Goal: Transaction & Acquisition: Purchase product/service

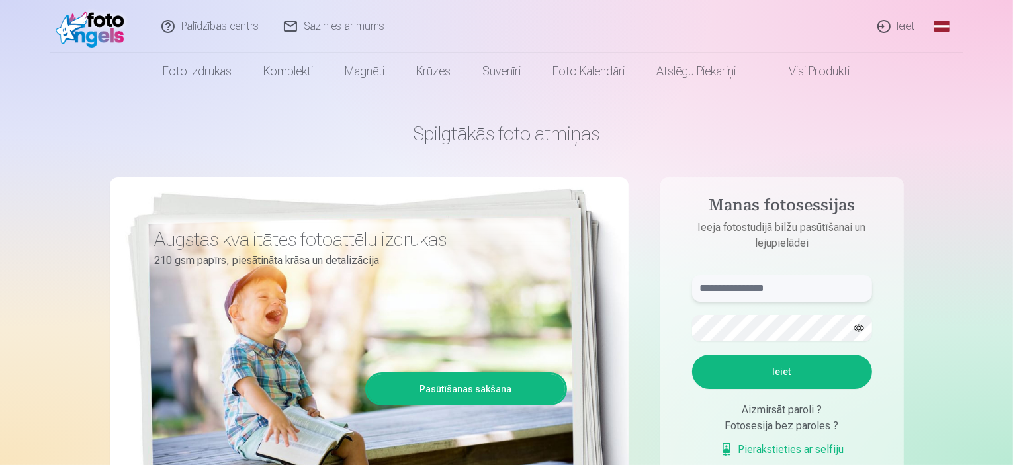
type input "**********"
click at [765, 368] on button "Ieiet" at bounding box center [782, 371] width 180 height 34
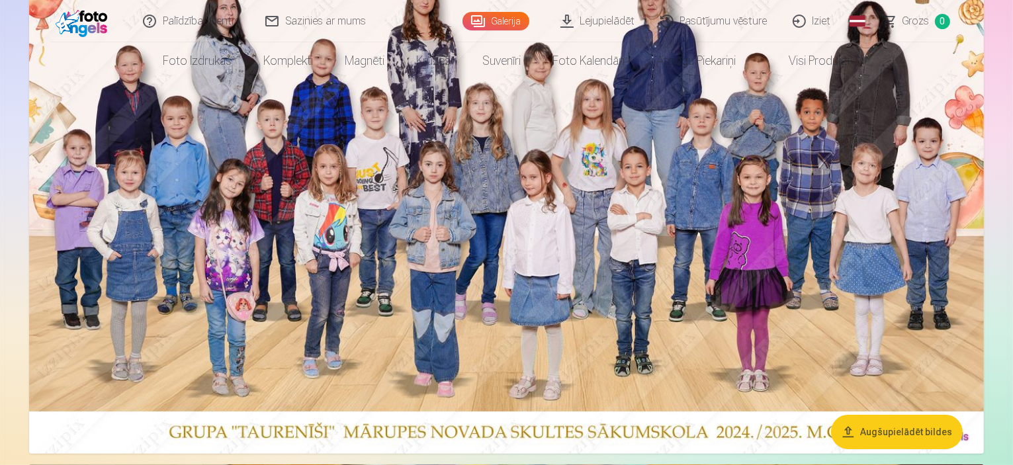
scroll to position [198, 0]
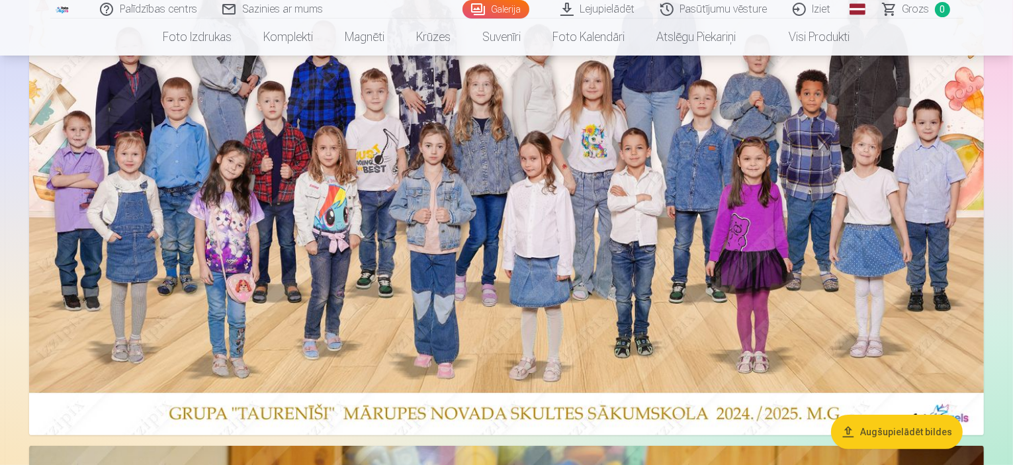
click at [889, 431] on button "Augšupielādēt bildes" at bounding box center [897, 432] width 132 height 34
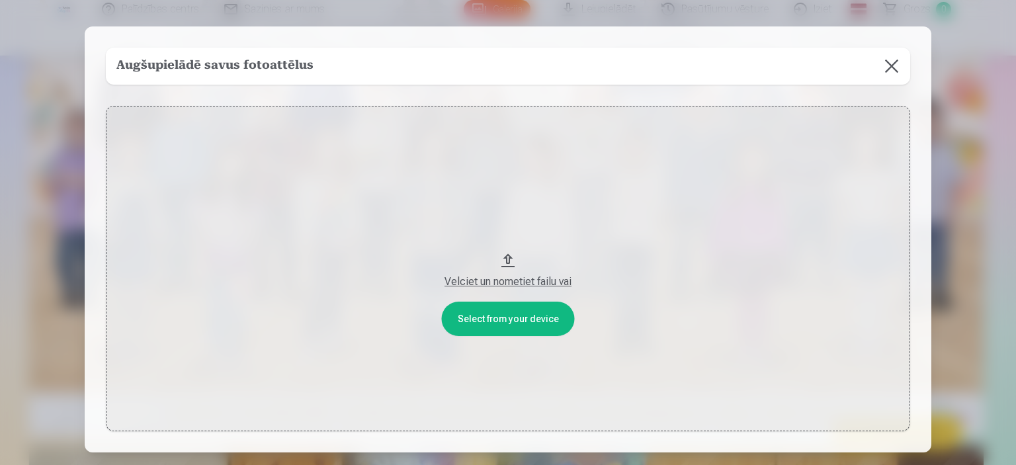
click at [889, 64] on button at bounding box center [891, 66] width 37 height 37
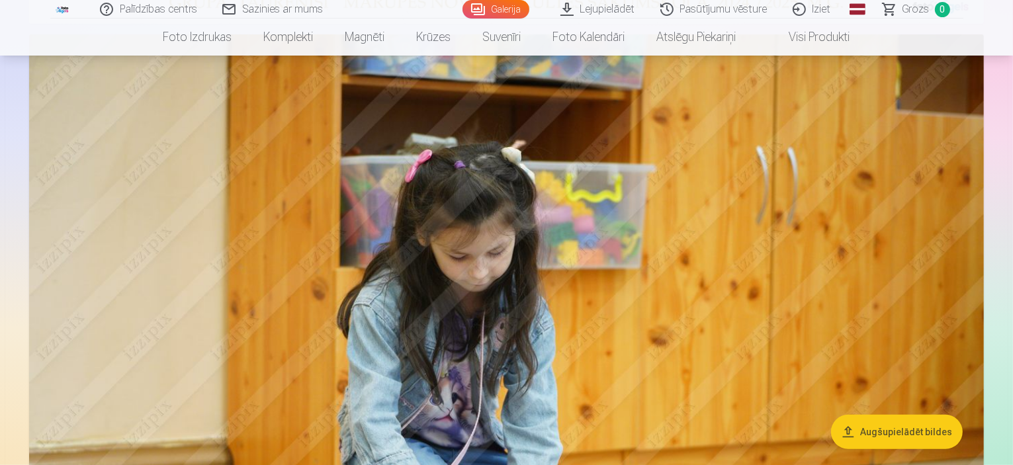
scroll to position [397, 0]
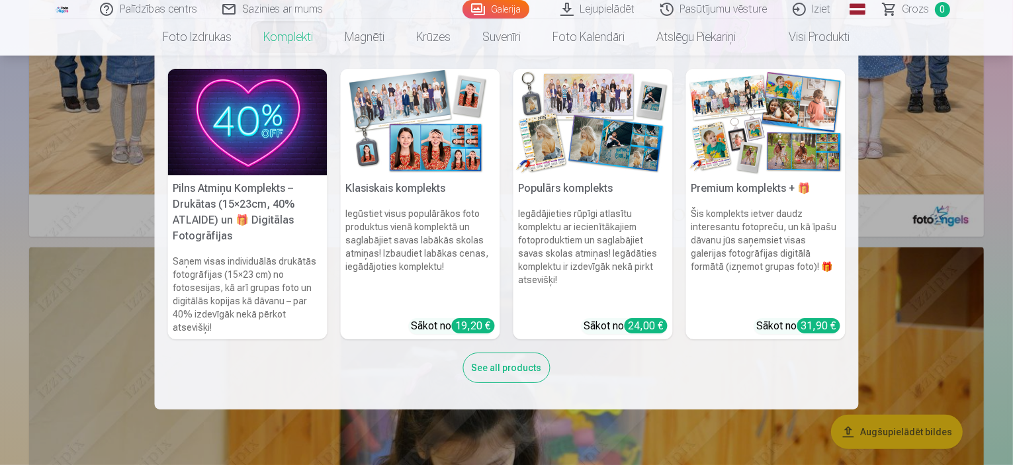
click at [298, 42] on link "Komplekti" at bounding box center [288, 37] width 81 height 37
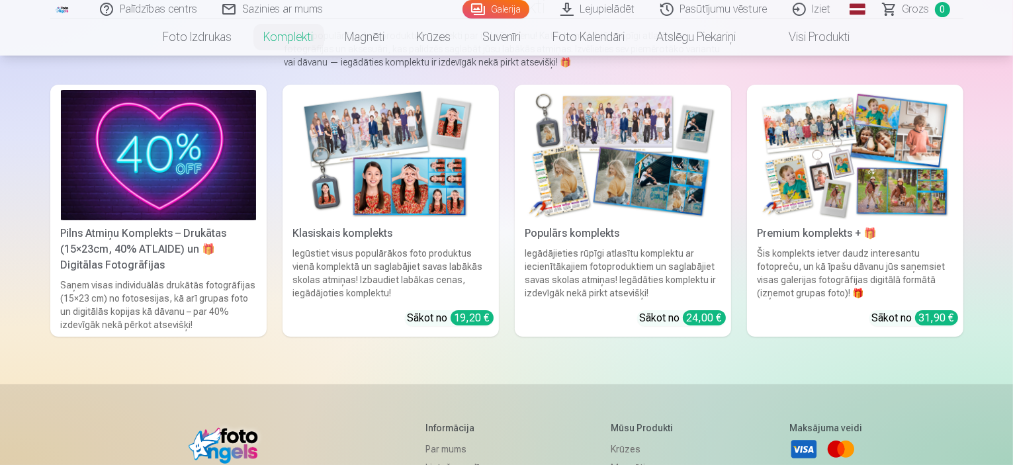
scroll to position [132, 0]
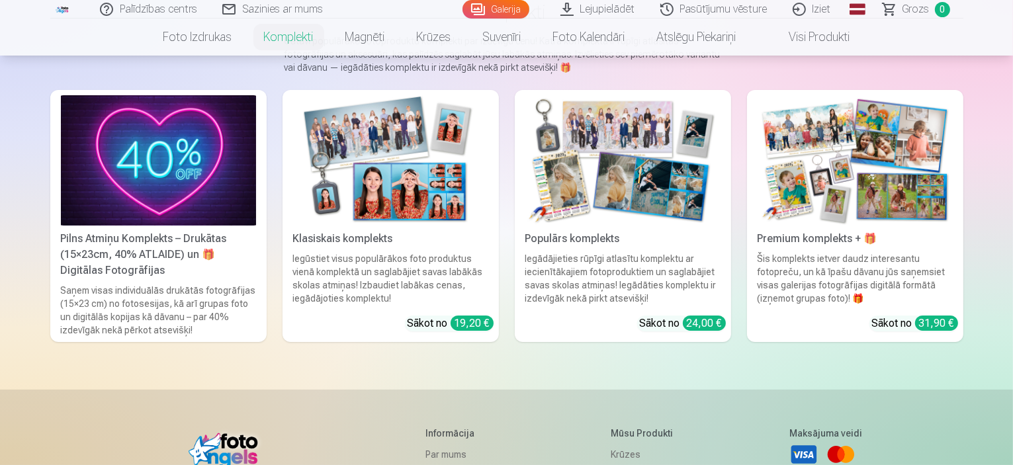
click at [569, 174] on img at bounding box center [622, 160] width 195 height 130
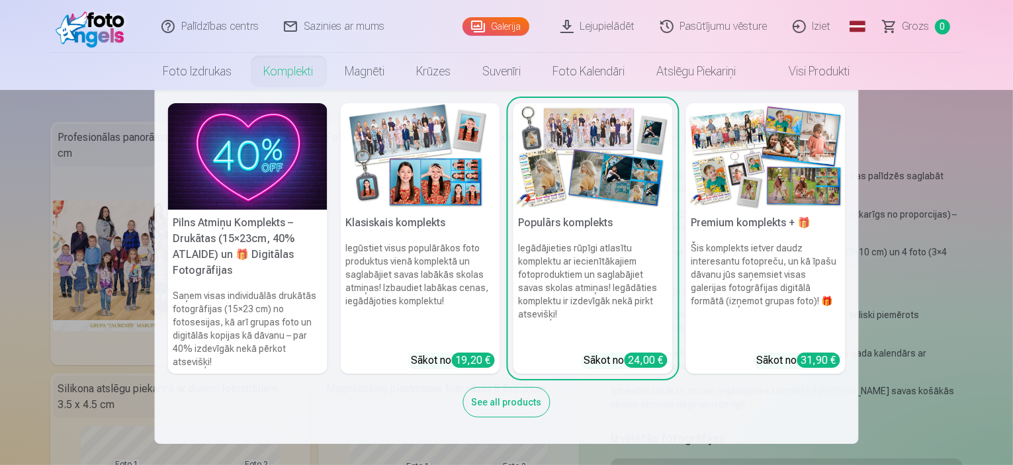
click at [288, 73] on link "Komplekti" at bounding box center [288, 71] width 81 height 37
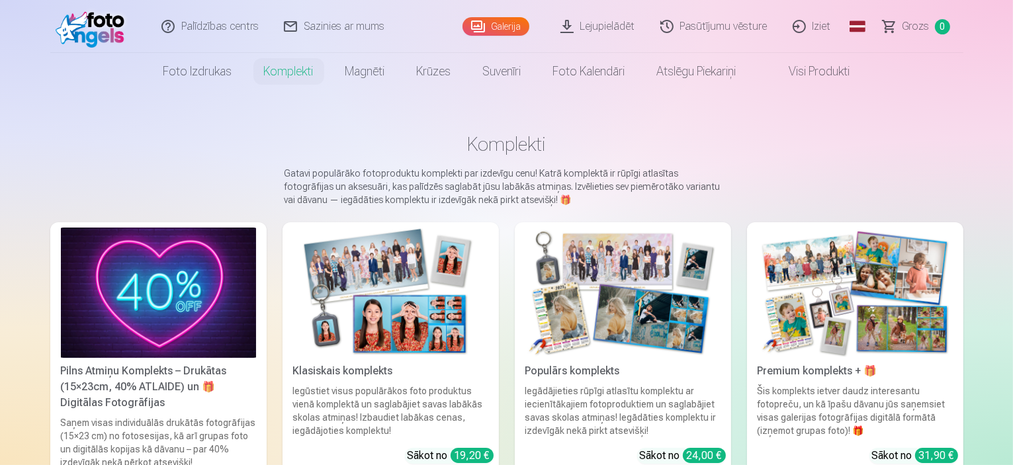
click at [827, 310] on img at bounding box center [854, 293] width 195 height 130
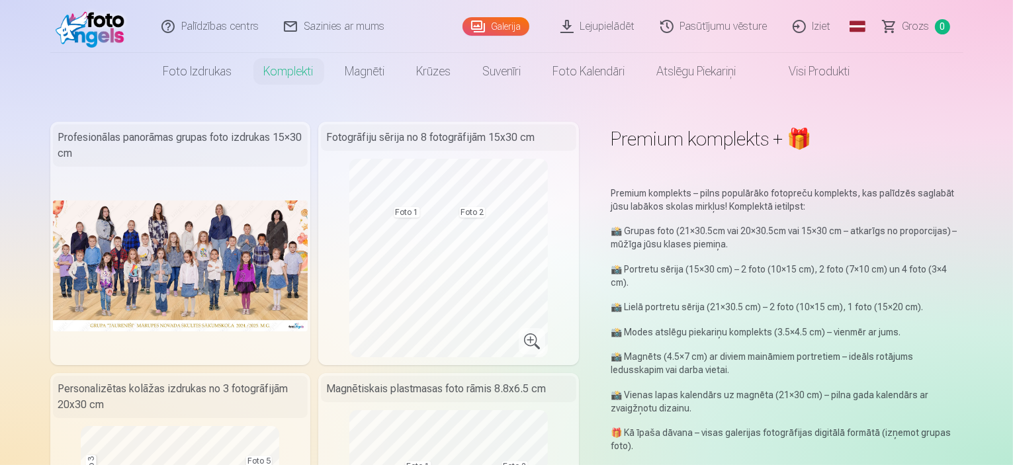
click at [510, 22] on link "Galerija" at bounding box center [495, 26] width 67 height 19
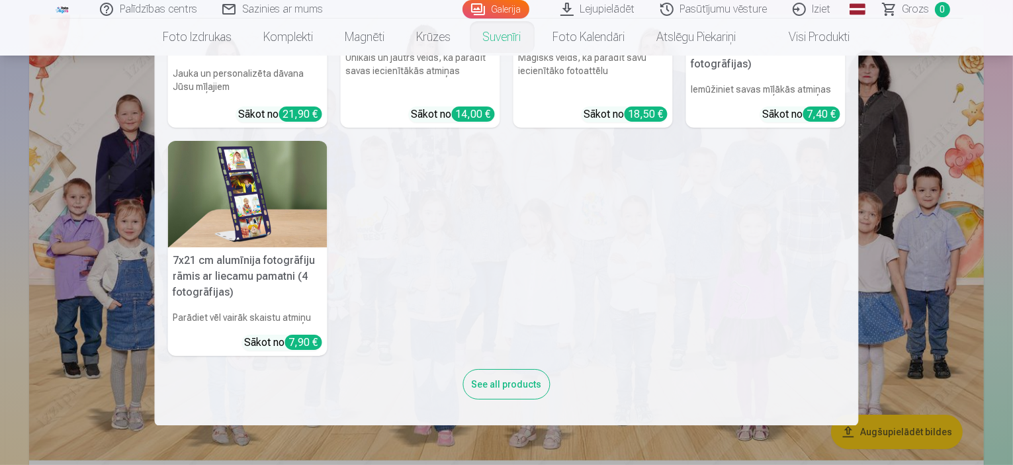
scroll to position [132, 0]
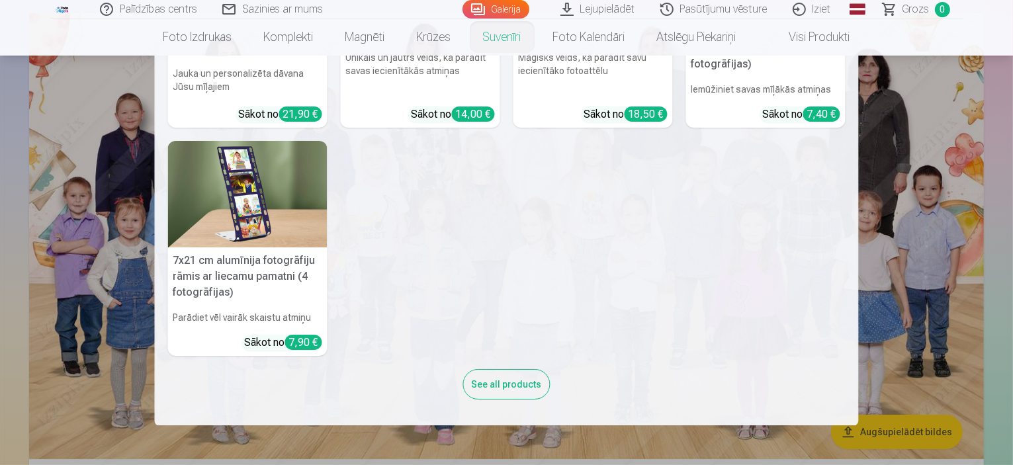
click at [939, 347] on nav "Personalizēts peles paliktnis ar fotoattēlu Piešķiriet savai darbvietai unikālu…" at bounding box center [506, 241] width 1013 height 370
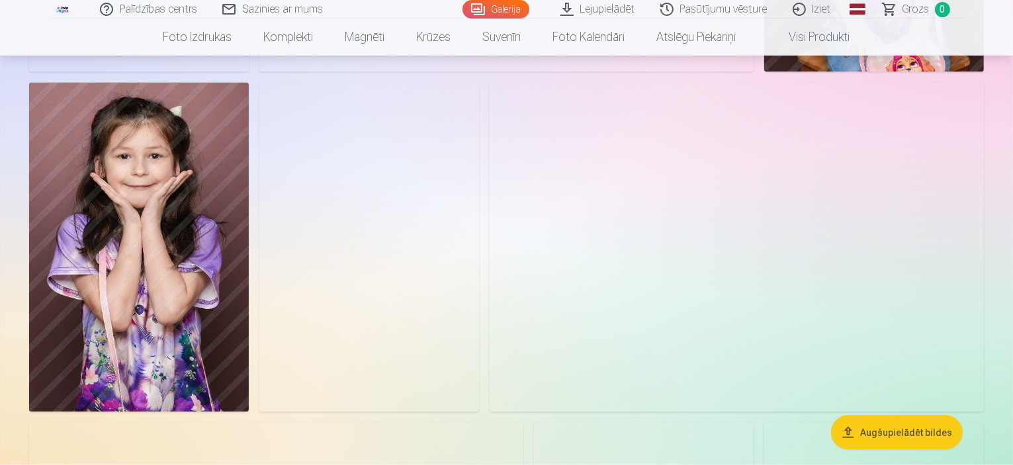
scroll to position [7143, 0]
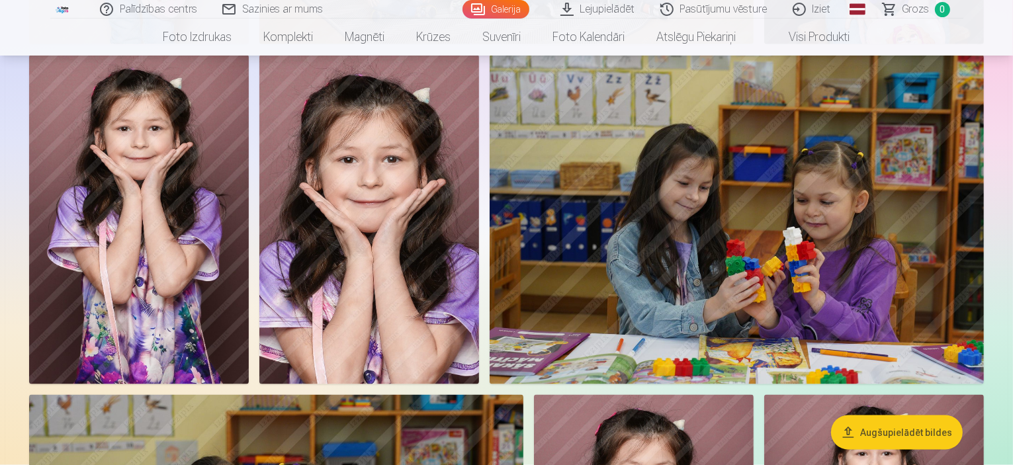
click at [601, 18] on div "Palīdzības centrs Sazinies ar mums Galerija Lejupielādēt Pasūtījumu vēsture Izi…" at bounding box center [506, 9] width 913 height 19
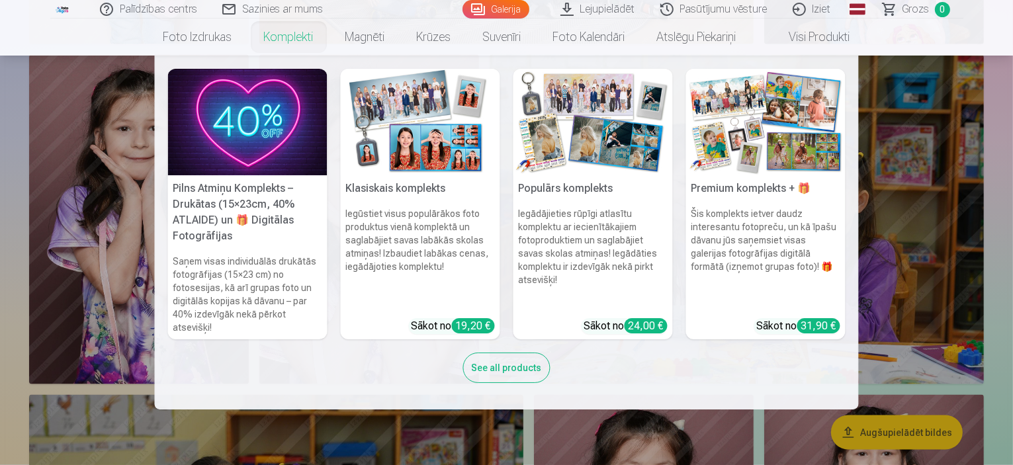
click at [275, 42] on link "Komplekti" at bounding box center [288, 37] width 81 height 37
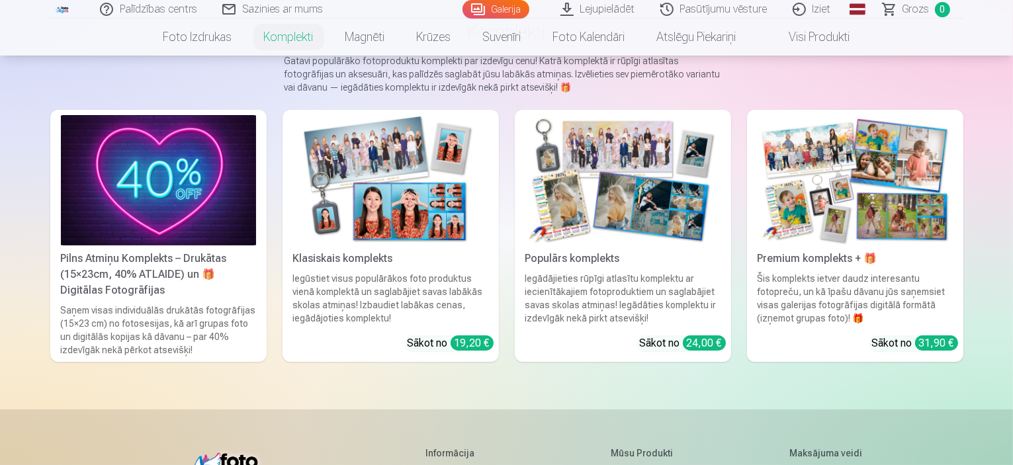
scroll to position [66, 0]
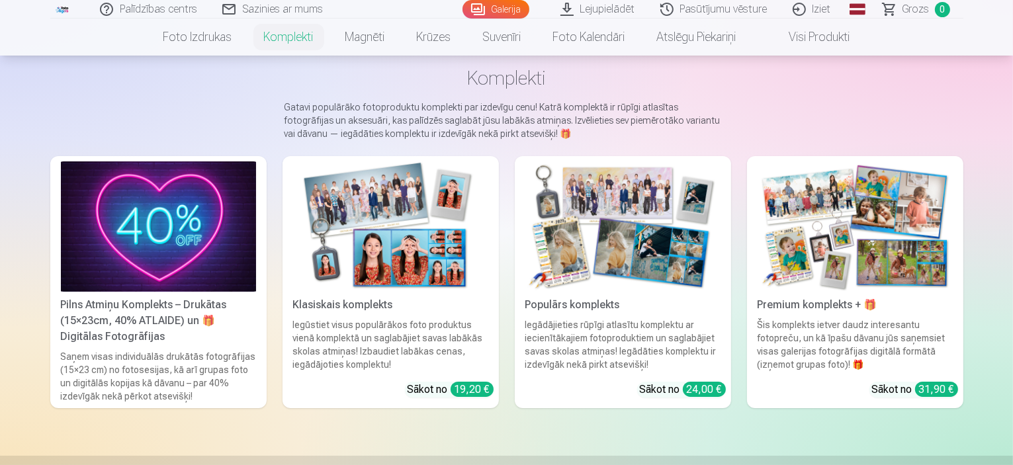
click at [339, 263] on img at bounding box center [390, 226] width 195 height 130
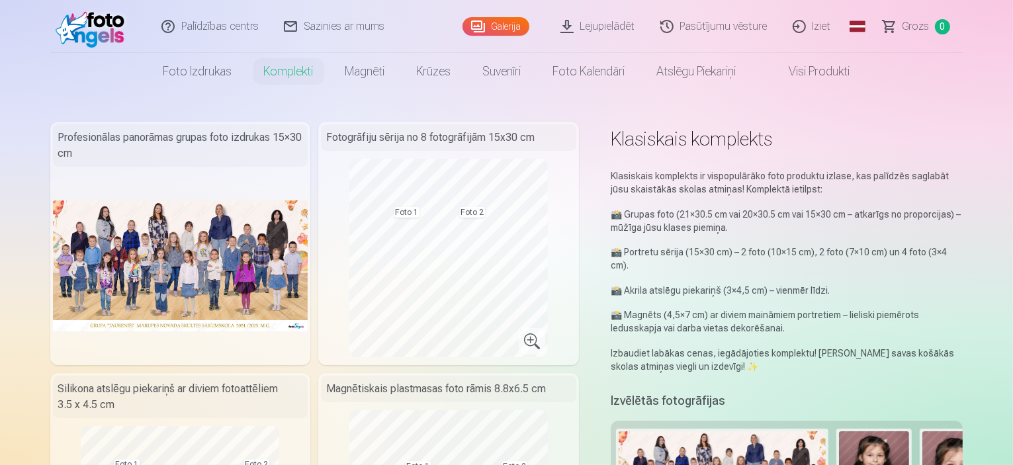
click at [236, 252] on img at bounding box center [180, 265] width 255 height 130
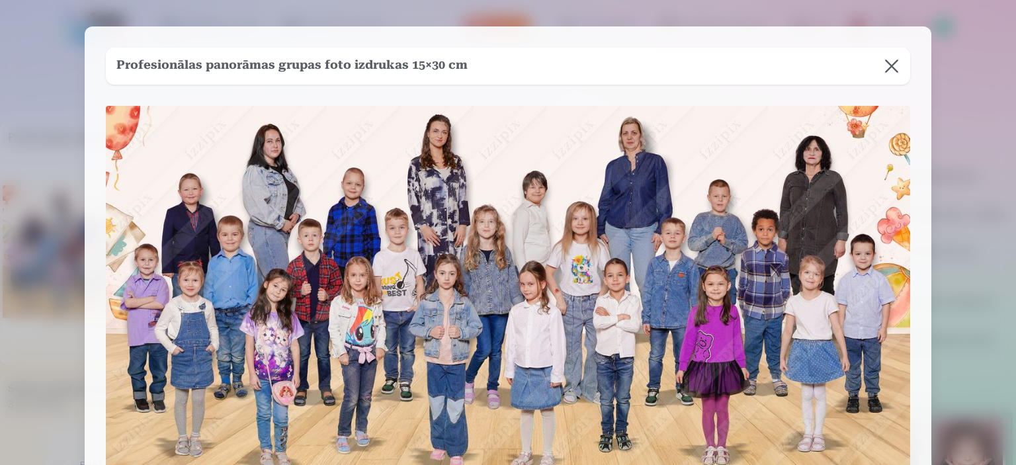
click at [887, 65] on button at bounding box center [891, 66] width 37 height 37
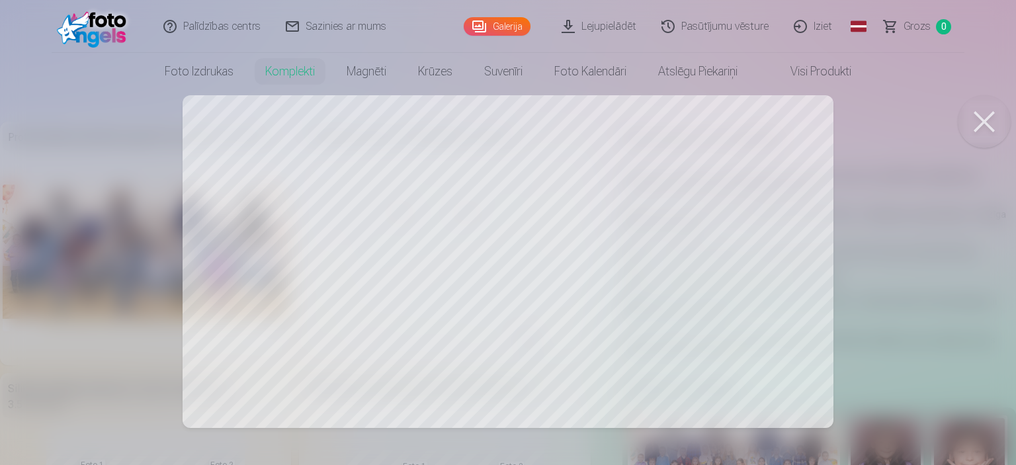
click at [343, 255] on div at bounding box center [508, 232] width 1016 height 465
click at [335, 180] on div at bounding box center [508, 232] width 1016 height 465
drag, startPoint x: 511, startPoint y: 290, endPoint x: 501, endPoint y: 311, distance: 23.1
click at [501, 311] on div at bounding box center [508, 232] width 1016 height 465
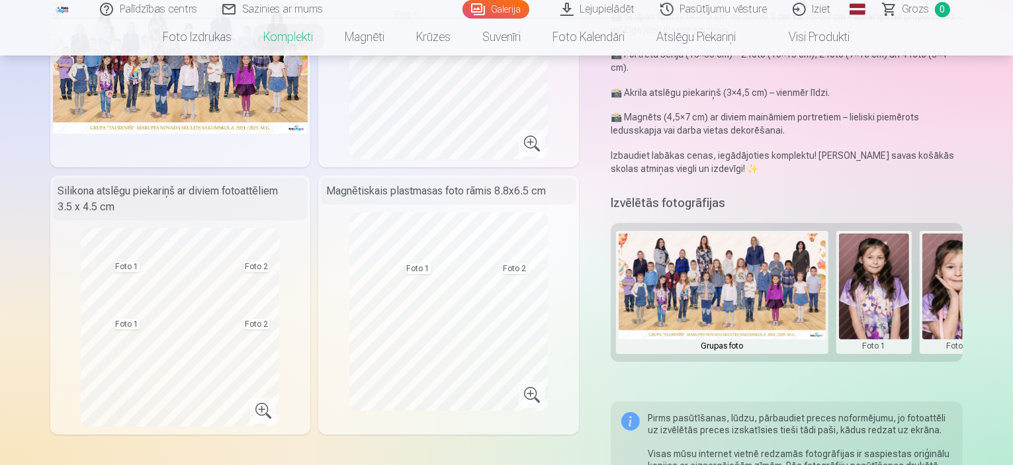
scroll to position [198, 0]
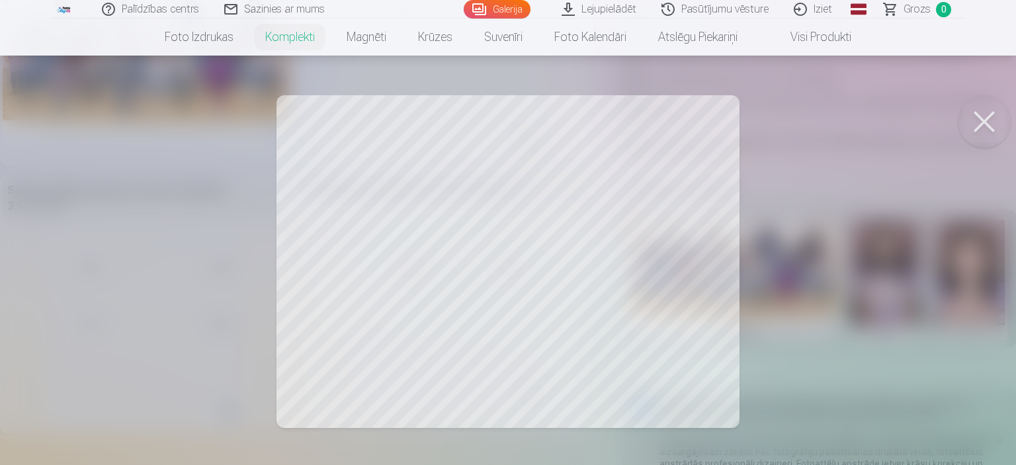
click at [366, 325] on div at bounding box center [508, 232] width 1016 height 465
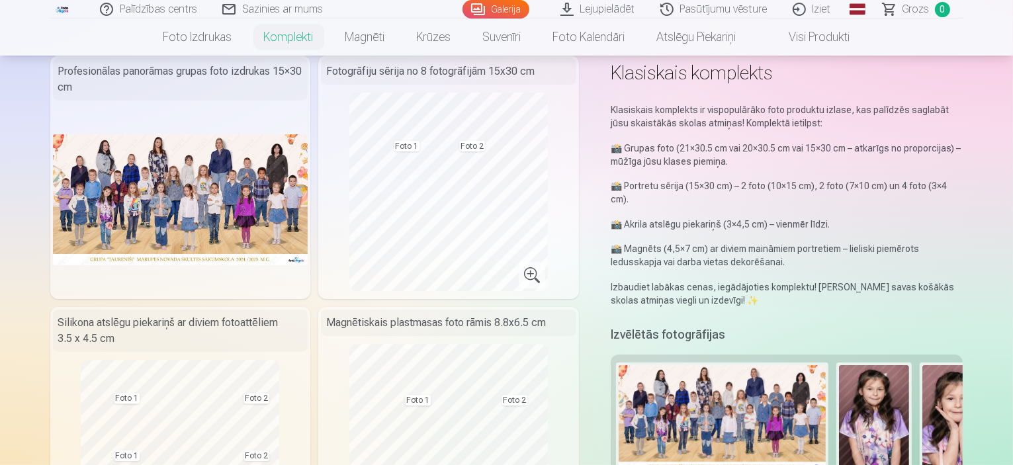
scroll to position [0, 0]
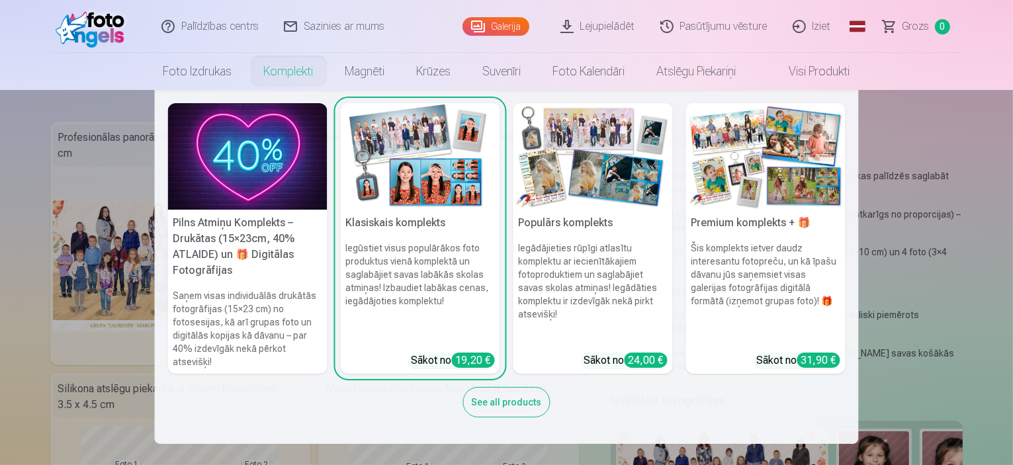
click at [598, 161] on img at bounding box center [592, 156] width 159 height 106
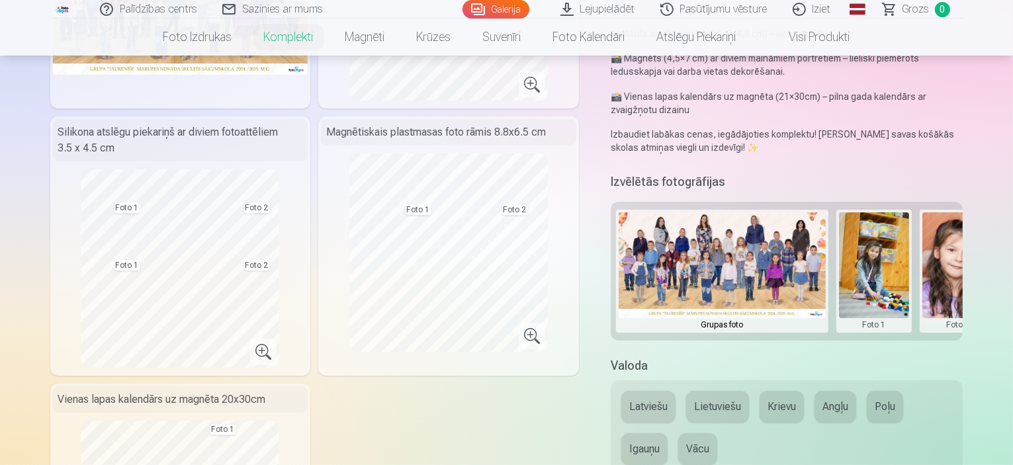
scroll to position [265, 0]
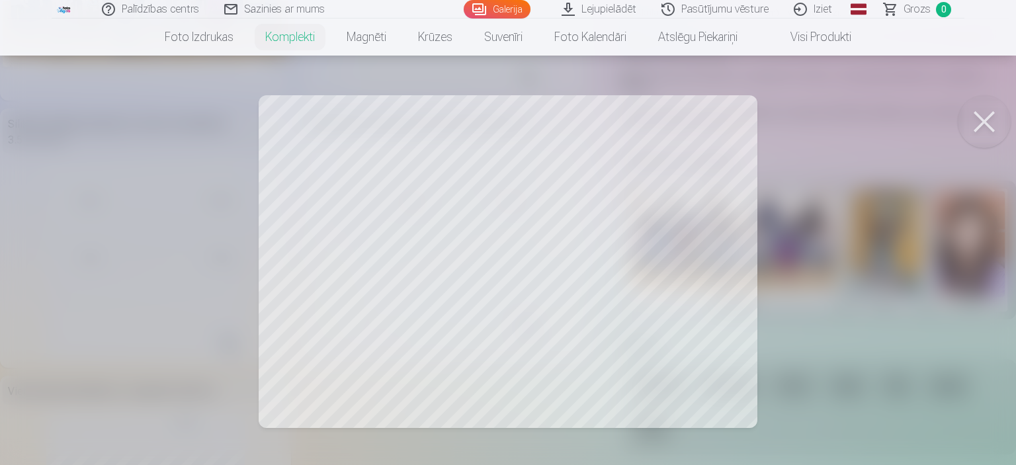
click at [514, 273] on div at bounding box center [508, 232] width 1016 height 465
click at [967, 124] on button at bounding box center [984, 121] width 53 height 53
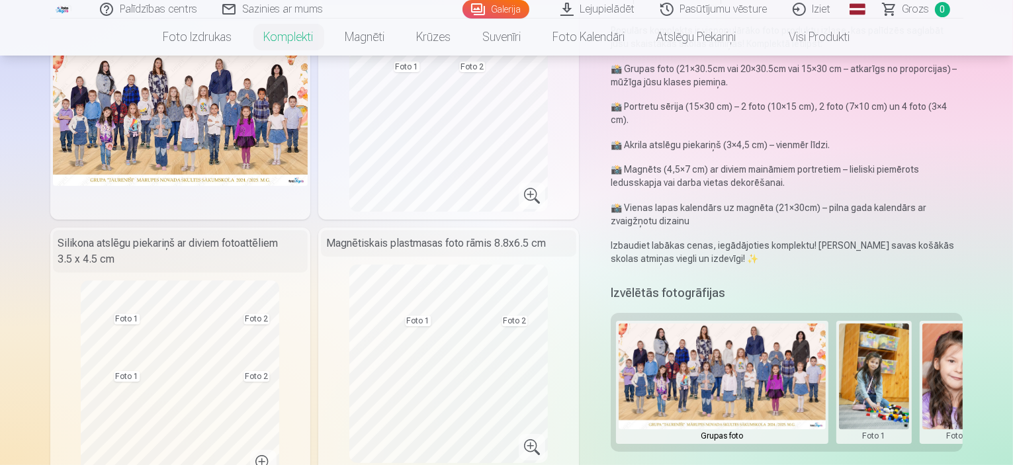
scroll to position [132, 0]
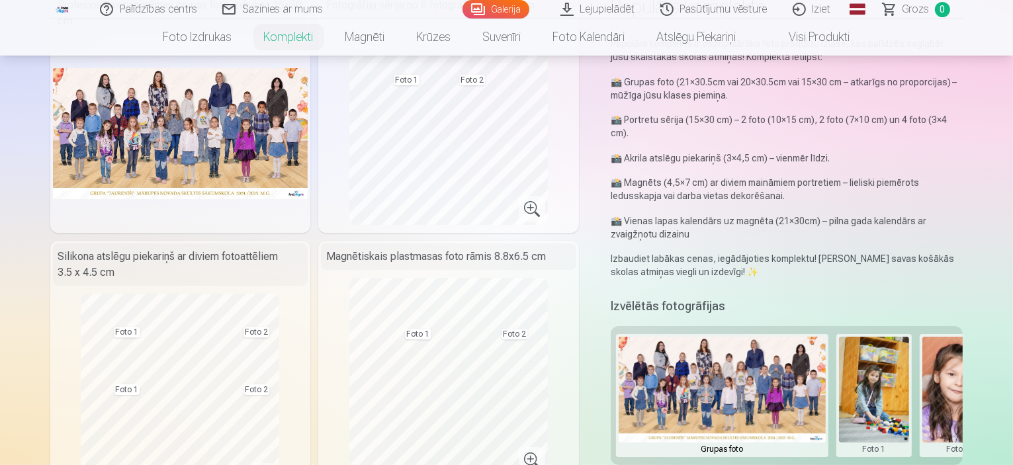
click at [749, 349] on img at bounding box center [721, 390] width 207 height 106
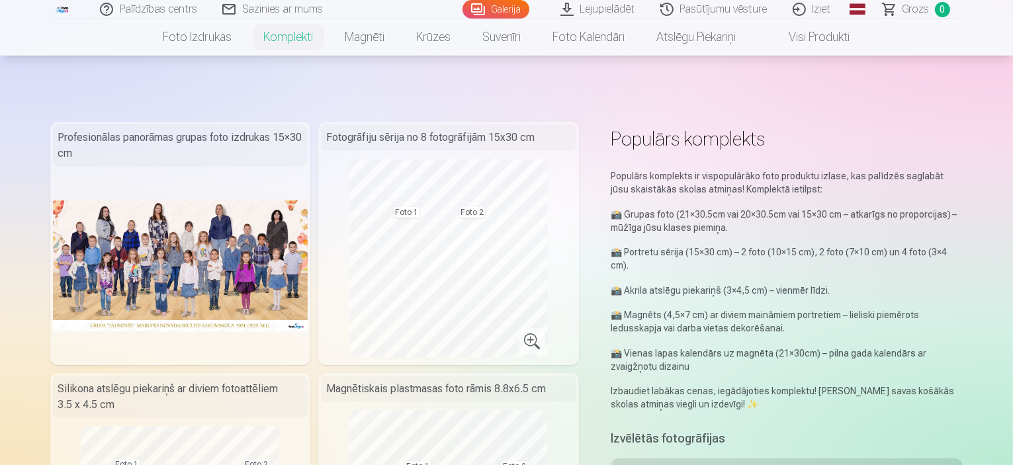
scroll to position [265, 0]
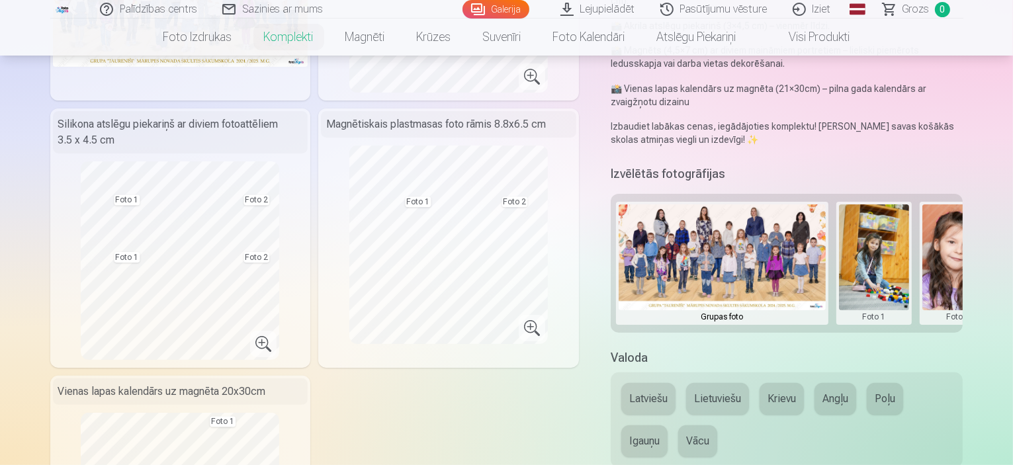
click at [892, 273] on button at bounding box center [874, 263] width 71 height 118
click at [962, 274] on div at bounding box center [506, 232] width 1013 height 465
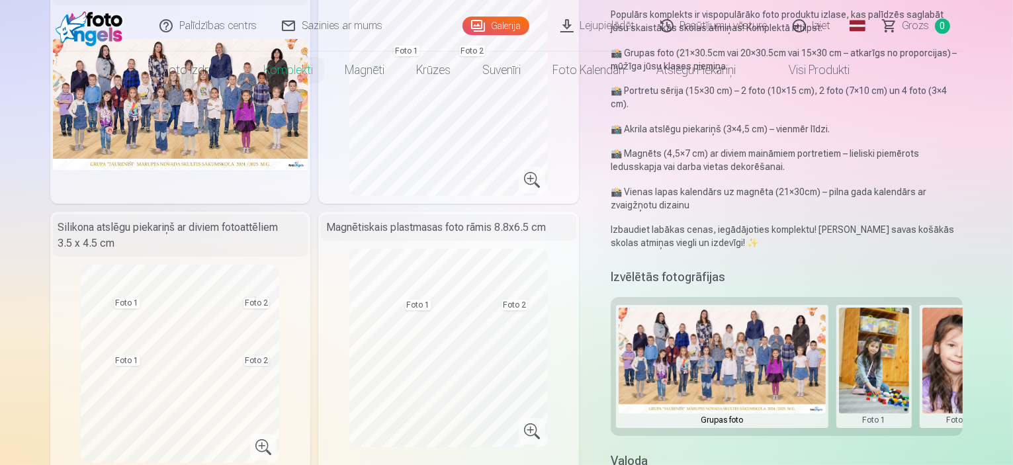
scroll to position [0, 0]
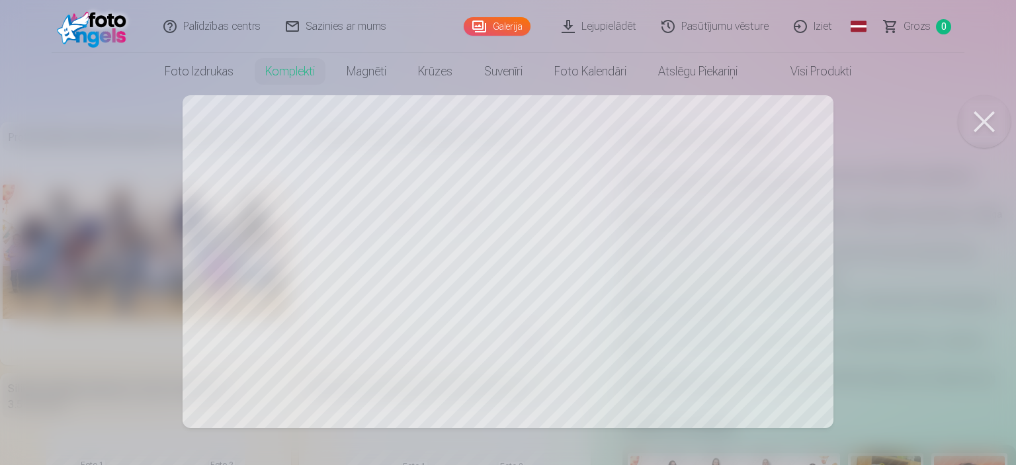
click at [991, 122] on button at bounding box center [984, 121] width 53 height 53
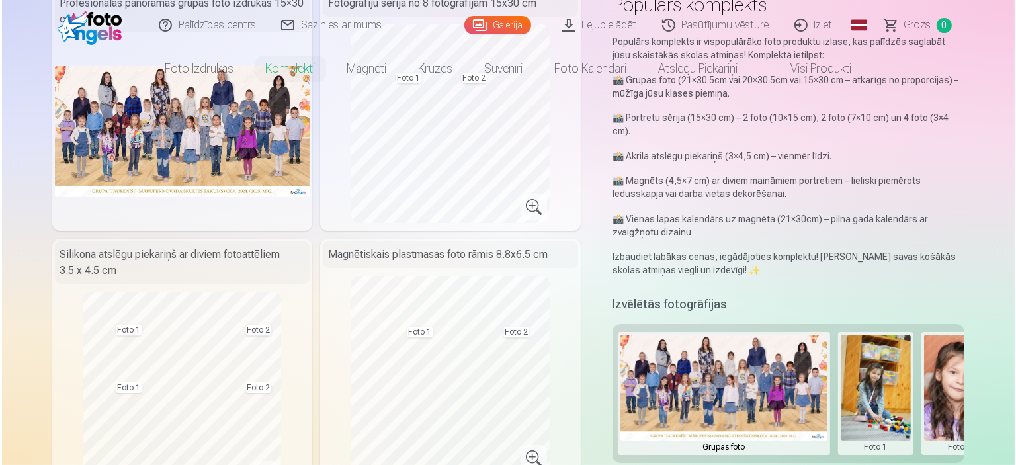
scroll to position [198, 0]
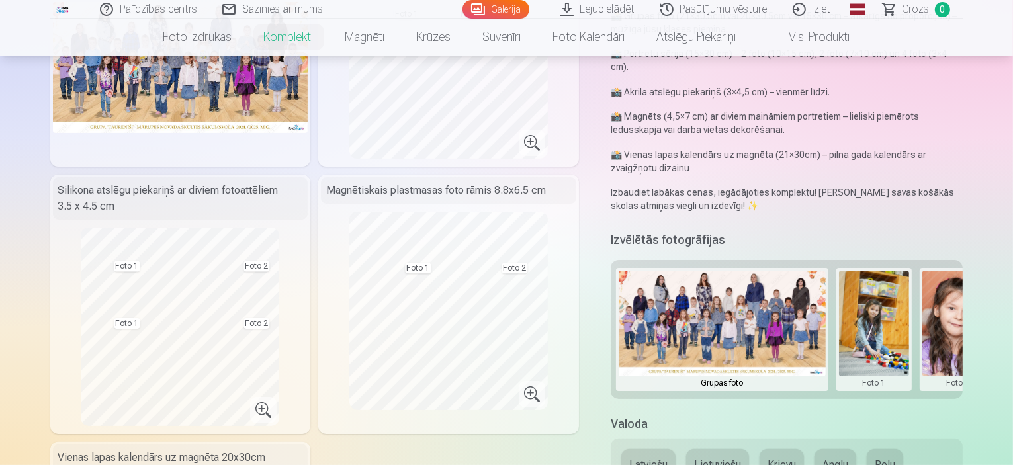
click at [964, 319] on button at bounding box center [957, 329] width 71 height 118
click at [957, 290] on button "Nomainiet foto" at bounding box center [956, 302] width 108 height 37
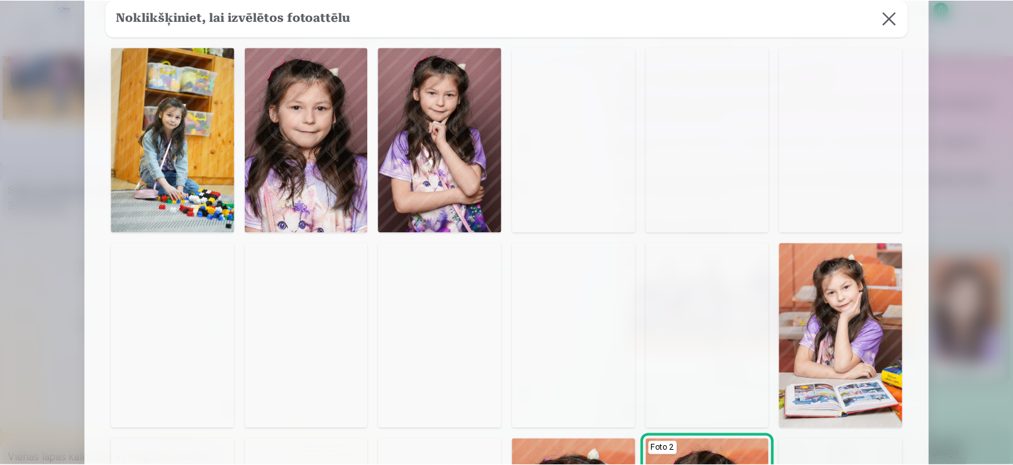
scroll to position [66, 0]
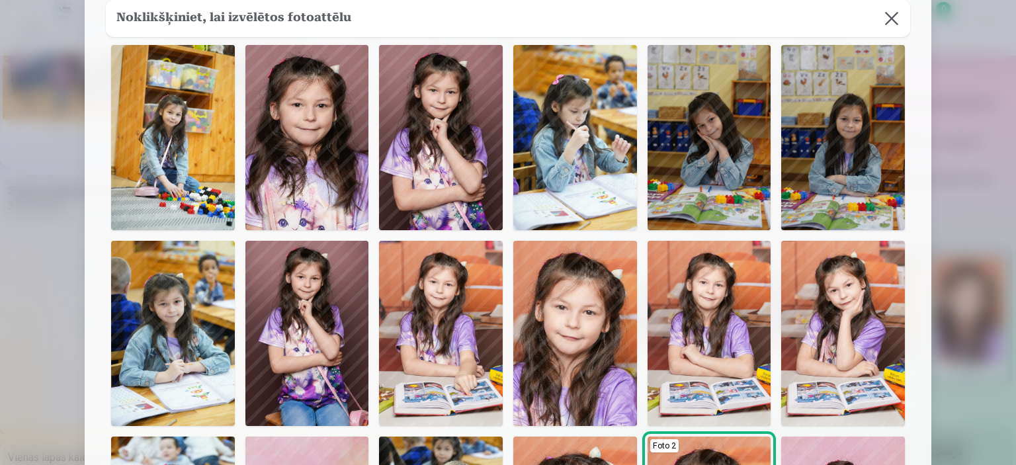
click at [440, 157] on img at bounding box center [441, 137] width 124 height 185
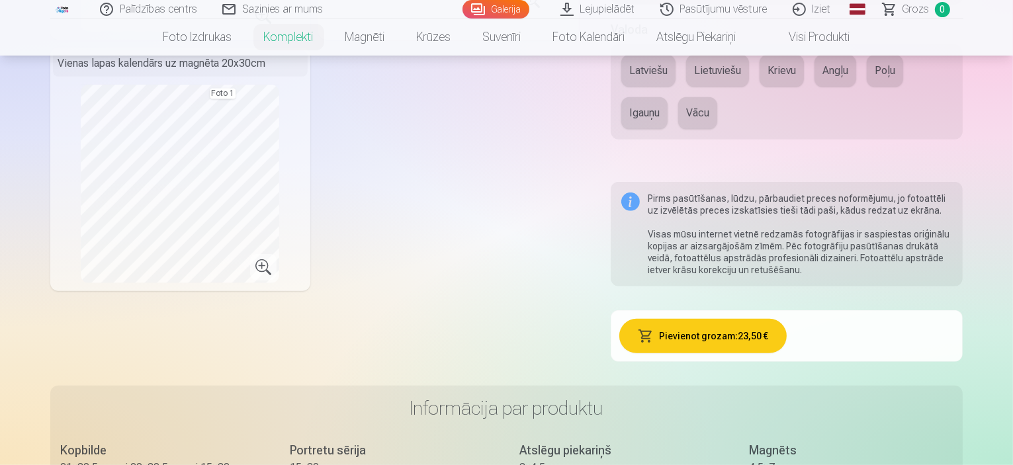
scroll to position [595, 0]
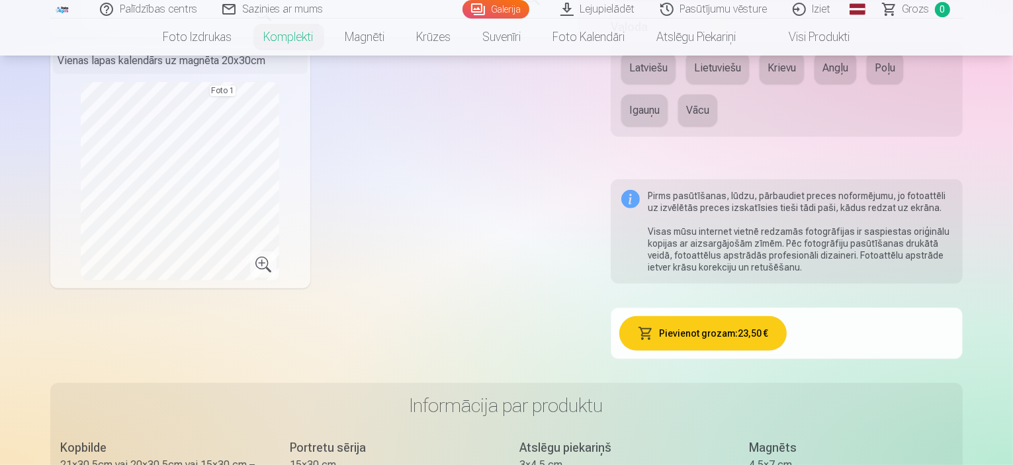
click at [737, 316] on button "Pievienot grozam : 23,50 €" at bounding box center [702, 333] width 167 height 34
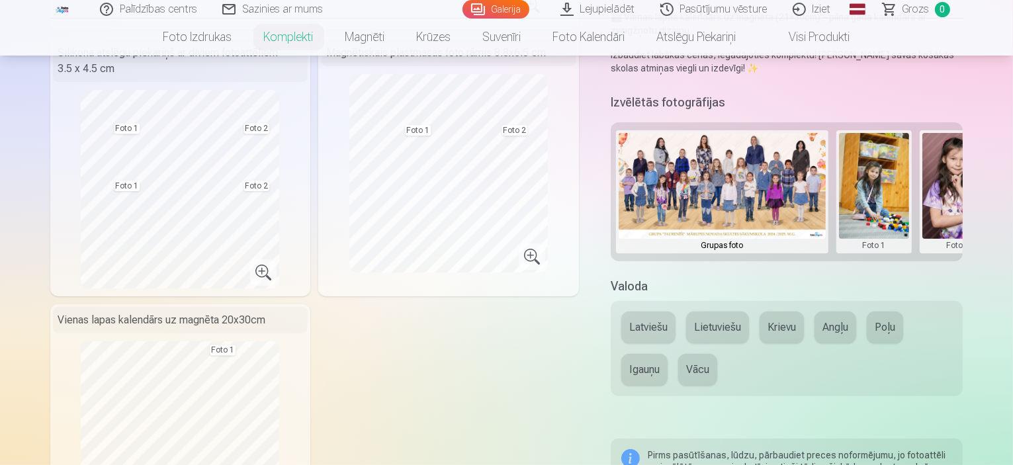
scroll to position [331, 0]
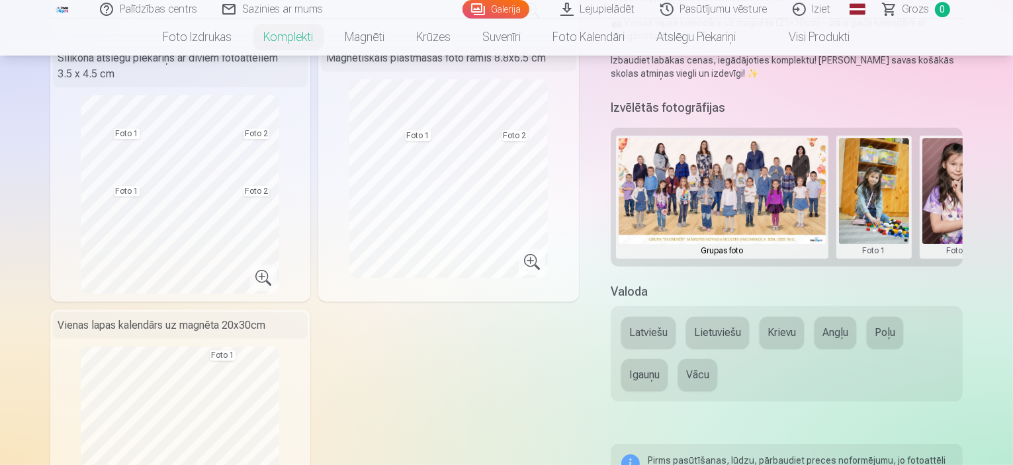
click at [653, 317] on button "Latviešu" at bounding box center [648, 333] width 54 height 32
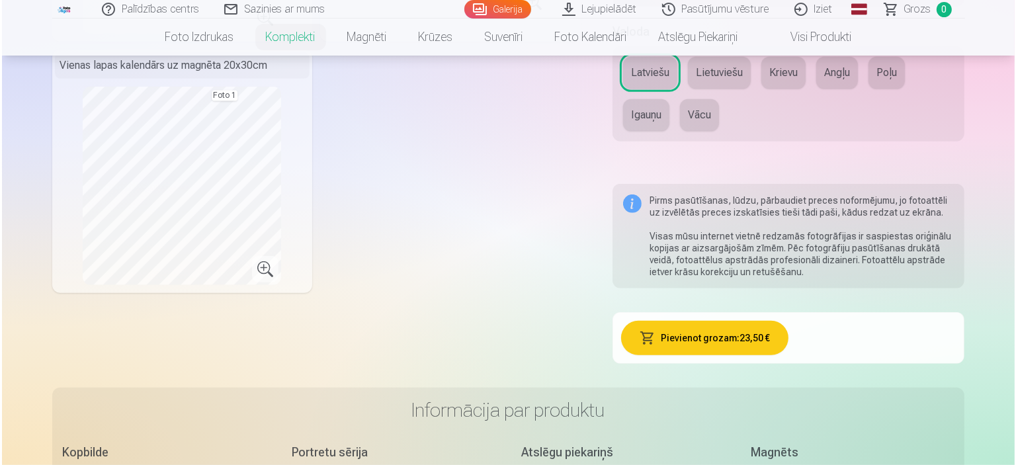
scroll to position [595, 0]
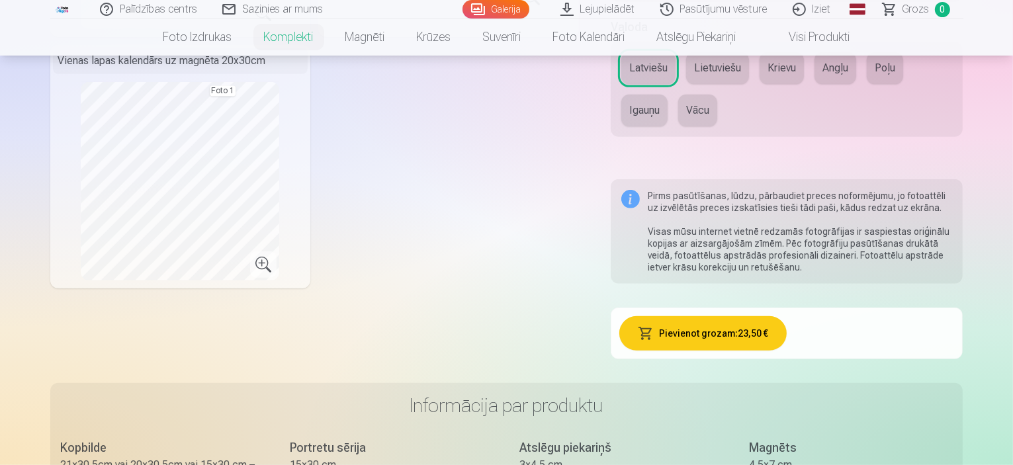
click at [653, 327] on span "button" at bounding box center [646, 333] width 16 height 13
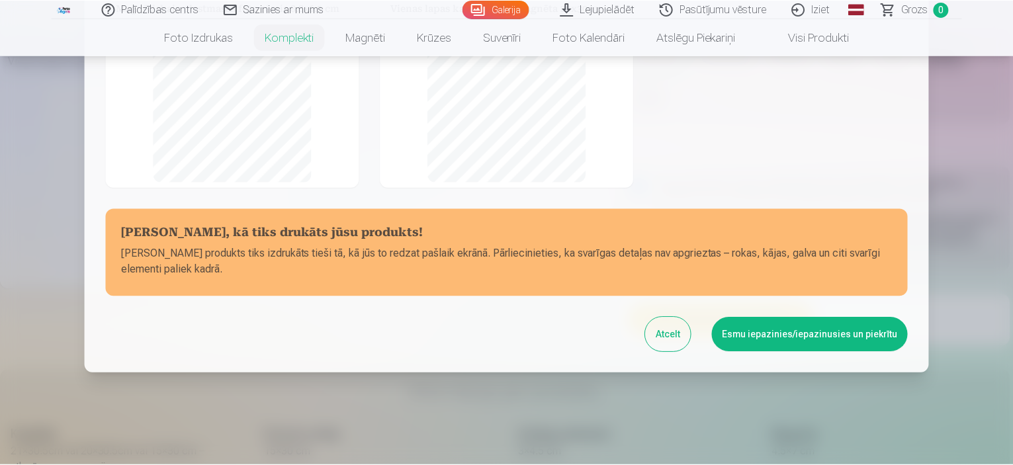
scroll to position [294, 0]
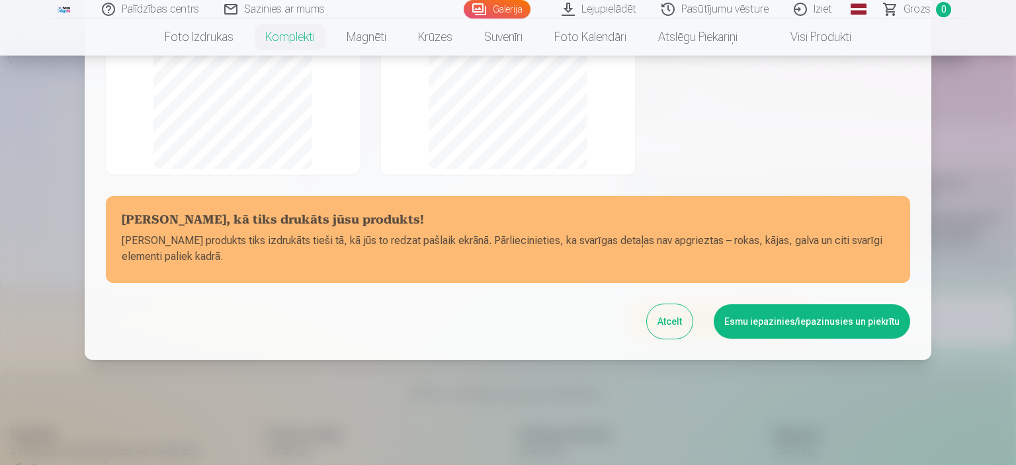
click at [827, 329] on button "Esmu iepazinies/iepazinusies un piekrītu" at bounding box center [812, 321] width 196 height 34
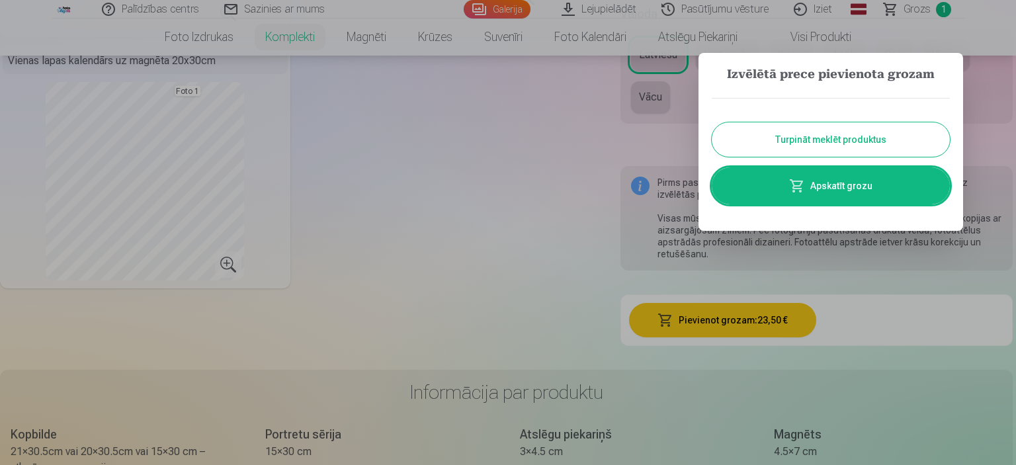
click at [792, 149] on button "Turpināt meklēt produktus" at bounding box center [831, 139] width 238 height 34
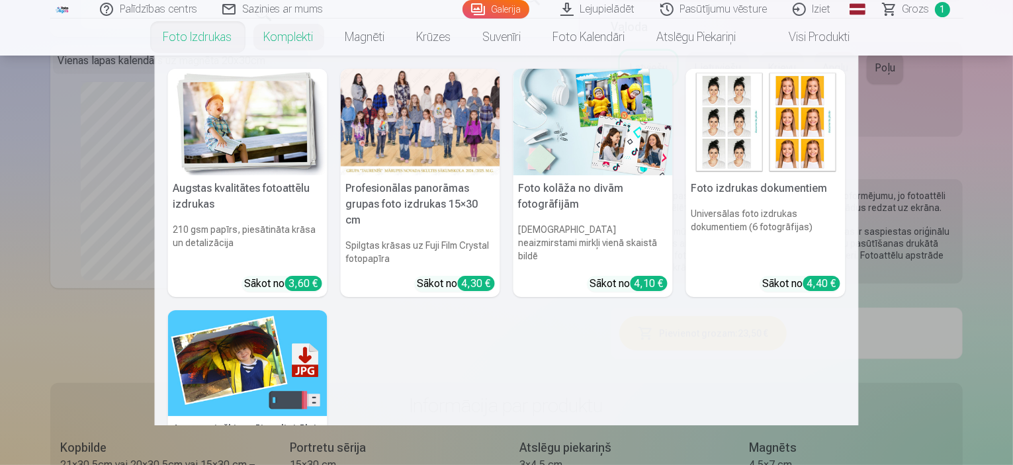
click at [202, 39] on link "Foto izdrukas" at bounding box center [197, 37] width 101 height 37
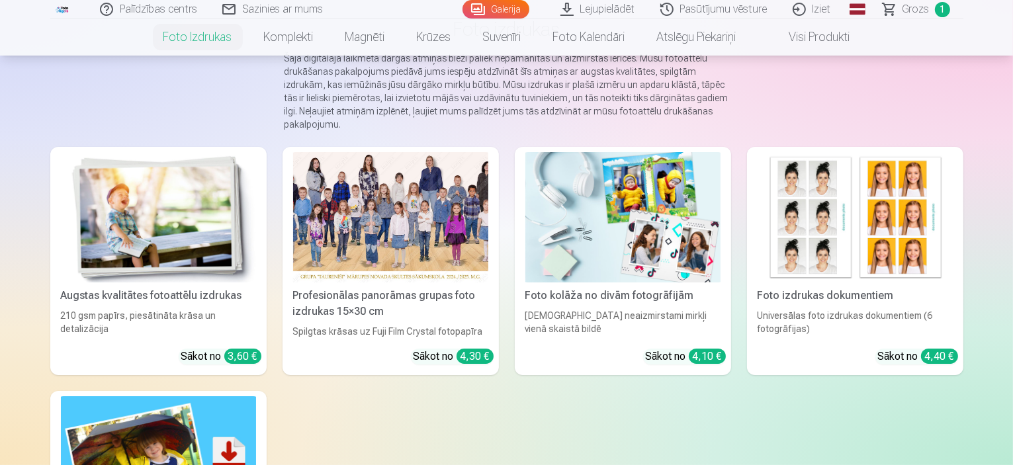
scroll to position [132, 0]
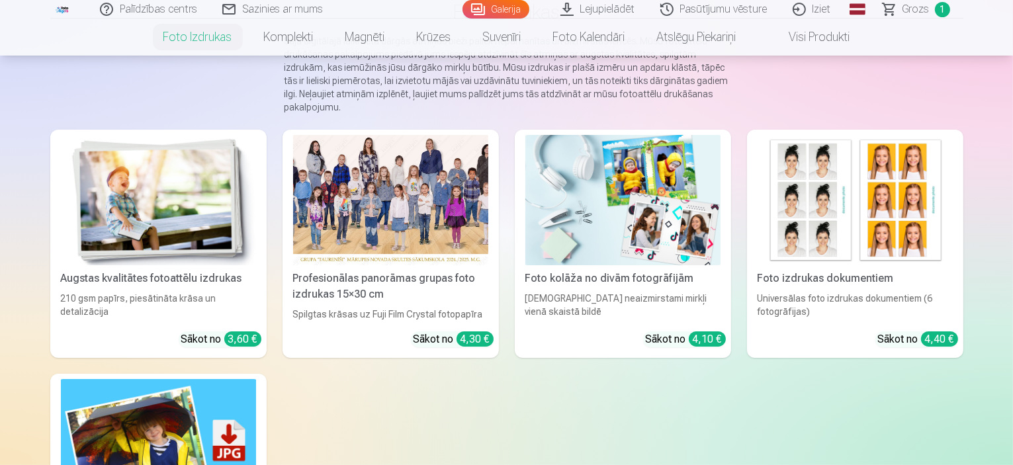
click at [400, 243] on div at bounding box center [390, 200] width 195 height 130
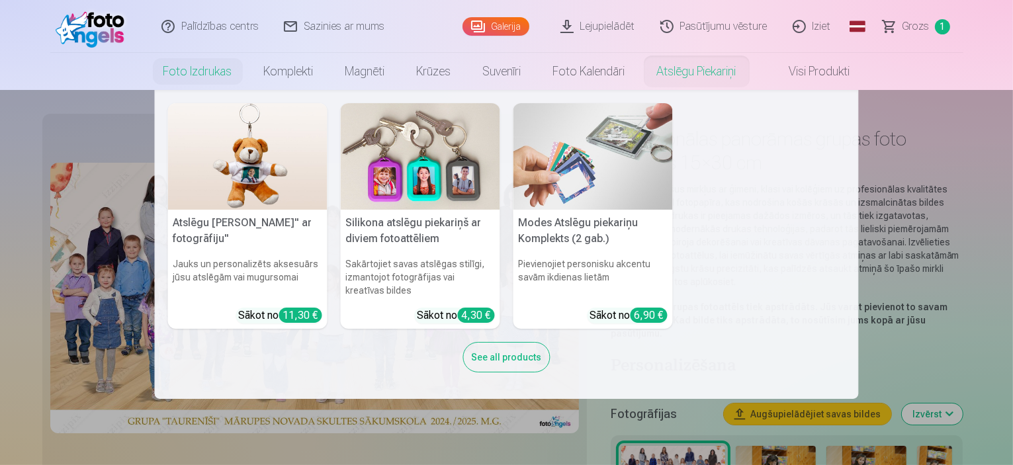
click at [524, 345] on div "See all products" at bounding box center [506, 357] width 87 height 30
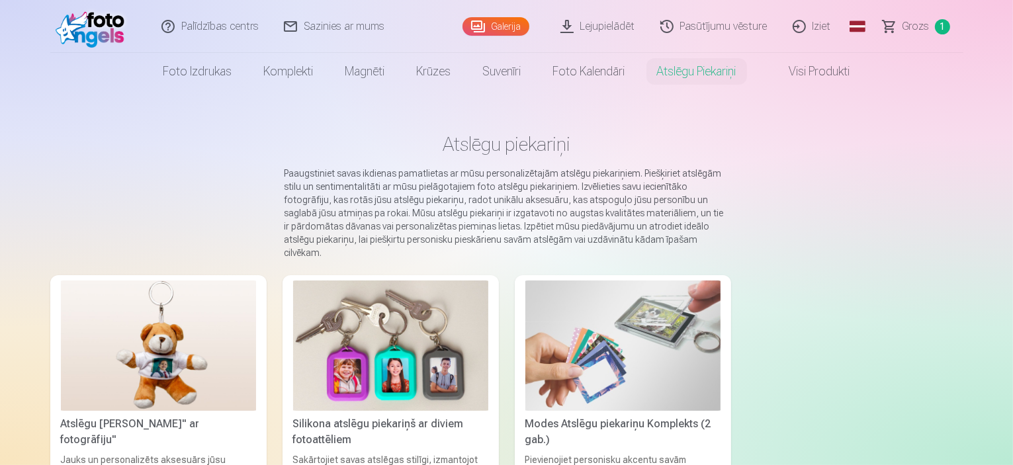
click at [815, 73] on link "Visi produkti" at bounding box center [809, 71] width 114 height 37
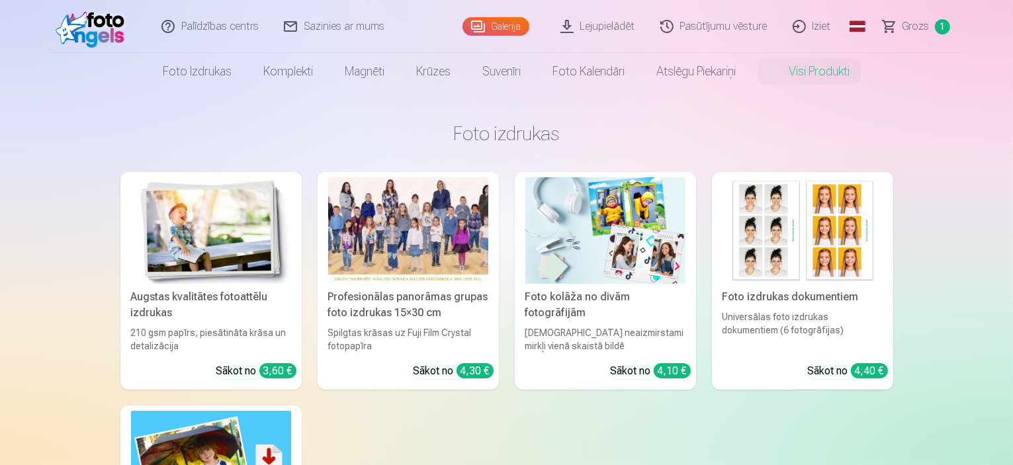
click at [217, 235] on img at bounding box center [211, 230] width 160 height 106
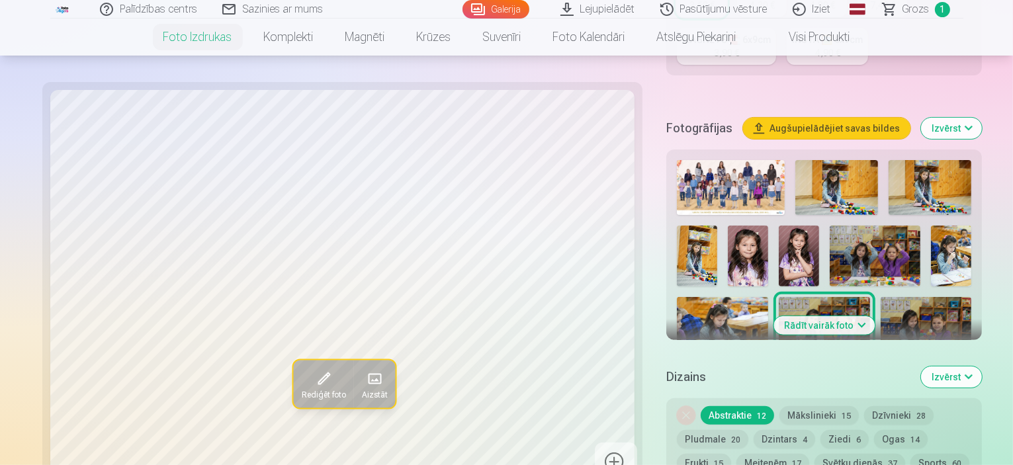
scroll to position [397, 0]
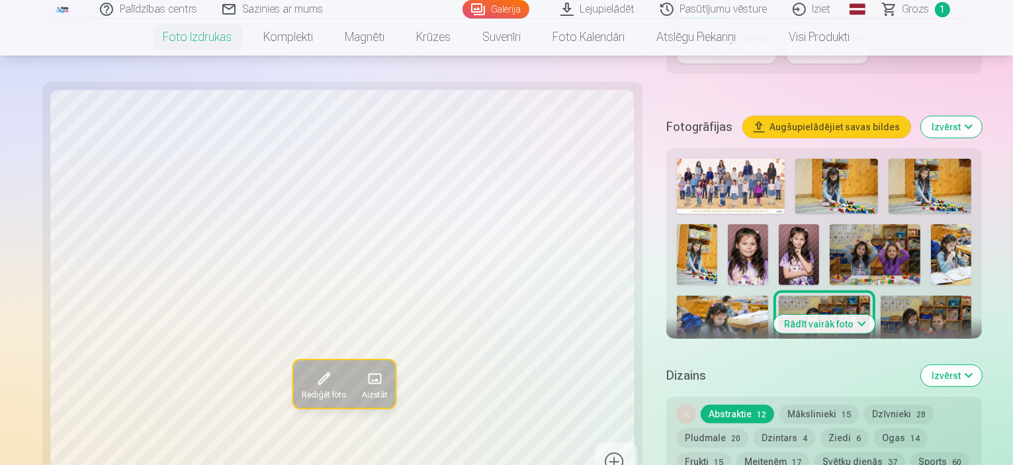
click at [849, 315] on button "Rādīt vairāk foto" at bounding box center [823, 324] width 101 height 19
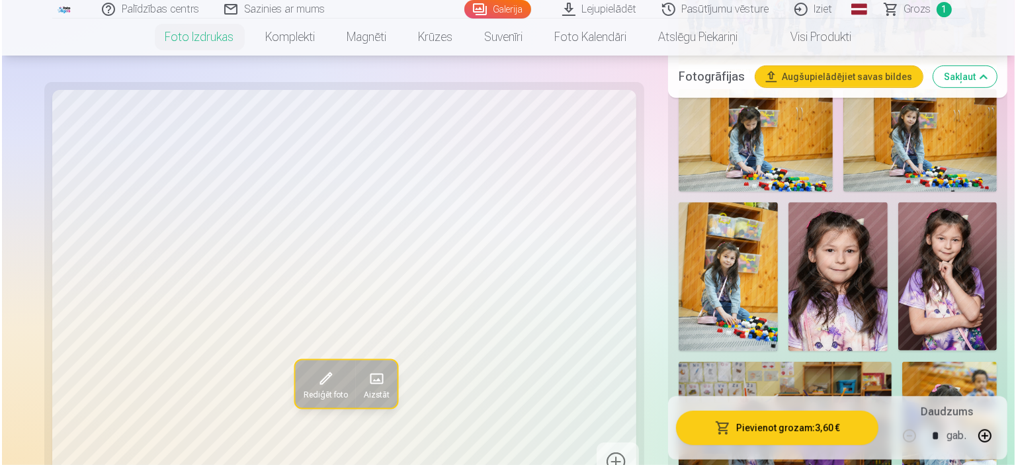
scroll to position [661, 0]
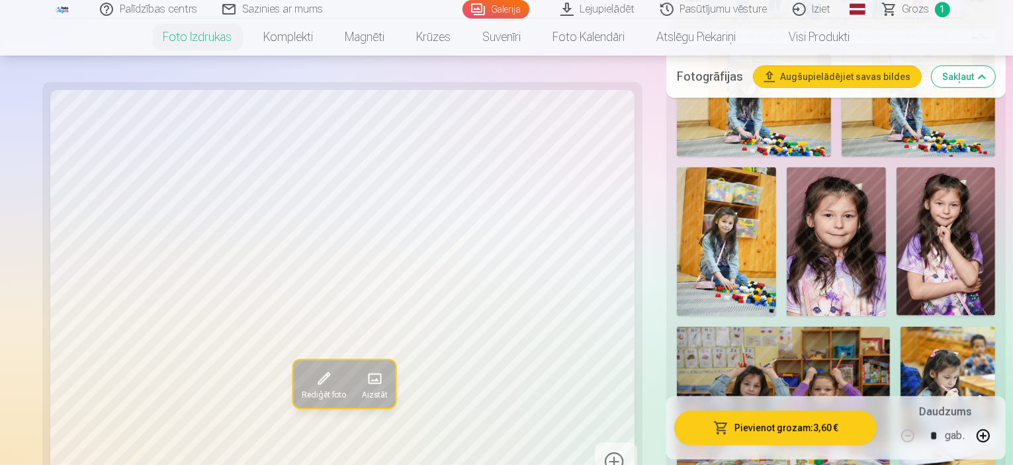
click at [764, 423] on button "Pievienot grozam : 3,60 €" at bounding box center [775, 428] width 202 height 34
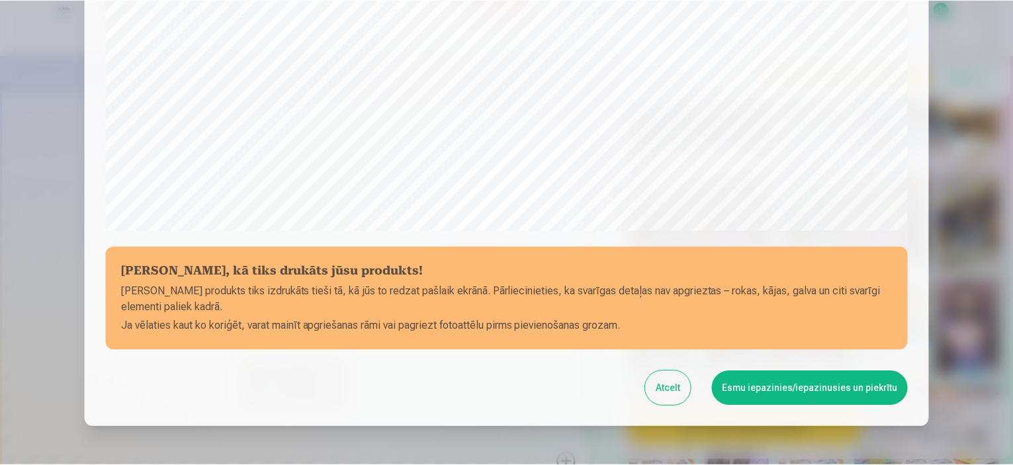
scroll to position [487, 0]
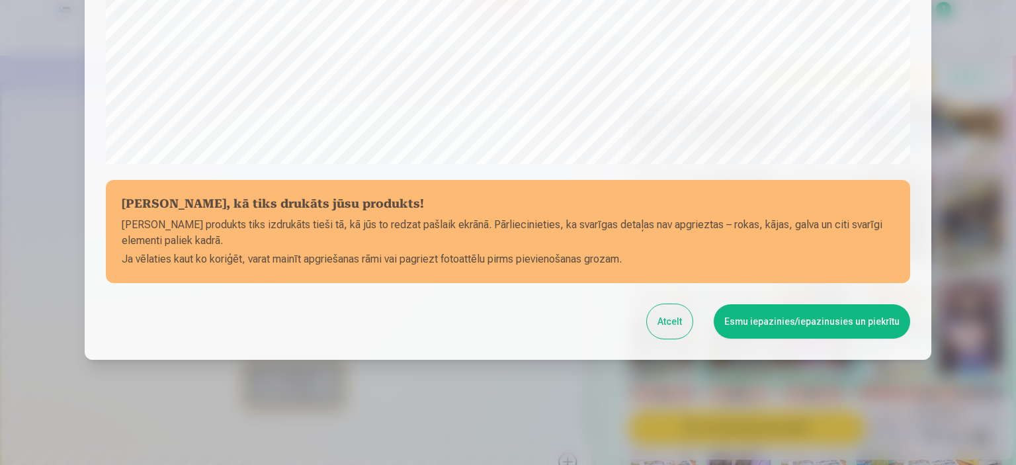
click at [780, 315] on button "Esmu iepazinies/iepazinusies un piekrītu" at bounding box center [812, 321] width 196 height 34
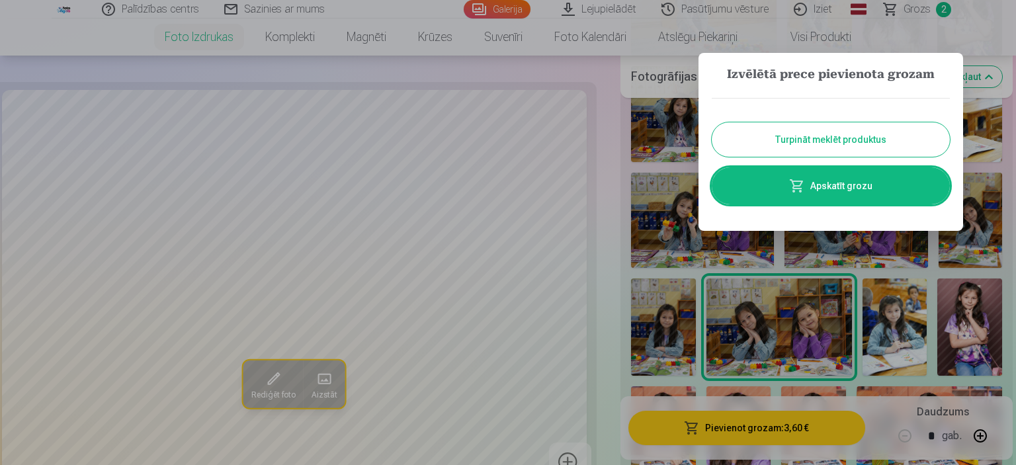
click at [816, 140] on button "Turpināt meklēt produktus" at bounding box center [831, 139] width 238 height 34
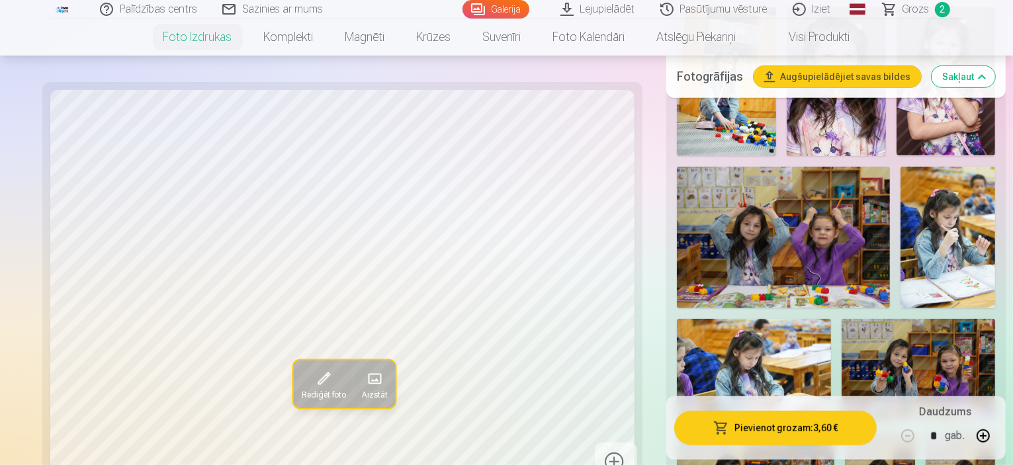
scroll to position [860, 0]
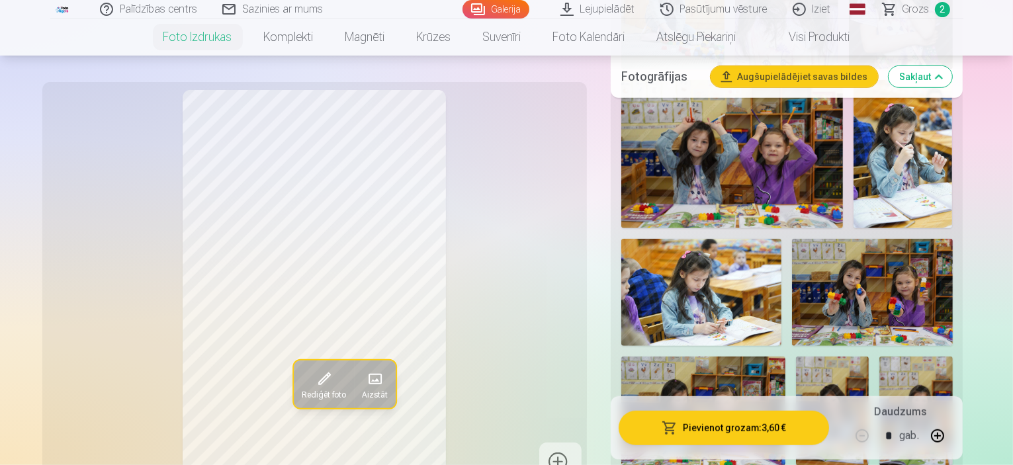
scroll to position [926, 0]
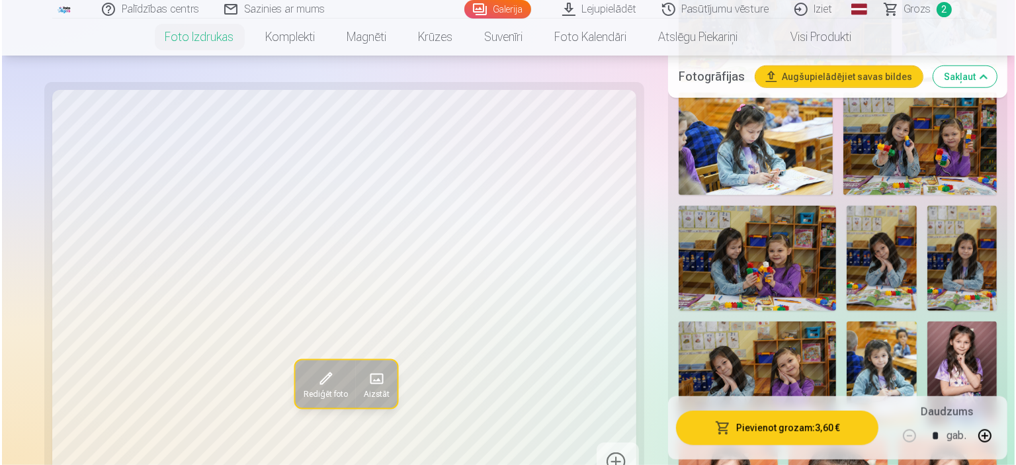
scroll to position [1058, 0]
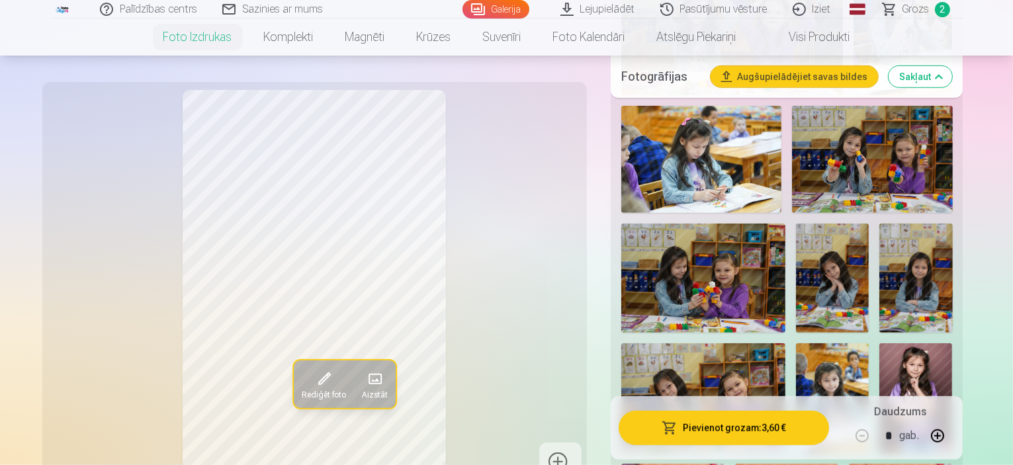
click at [736, 421] on button "Pievienot grozam : 3,60 €" at bounding box center [723, 428] width 211 height 34
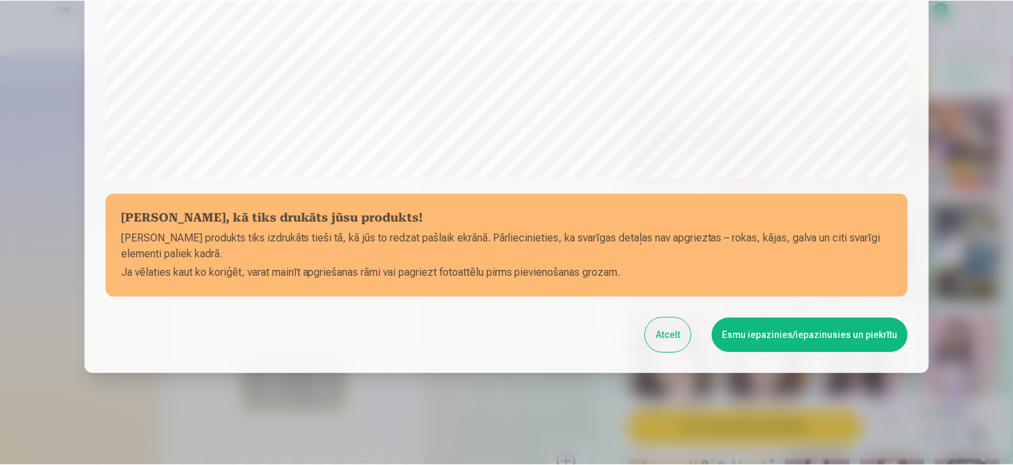
scroll to position [487, 0]
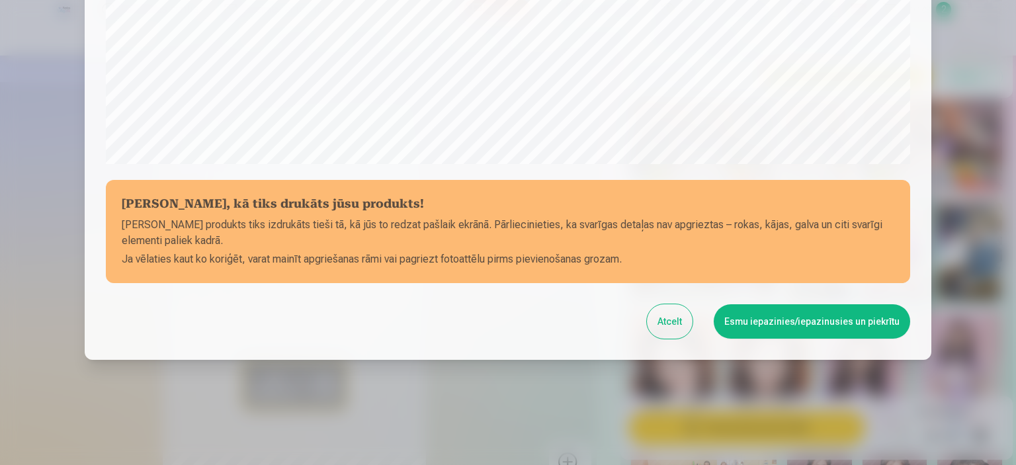
click at [788, 327] on button "Esmu iepazinies/iepazinusies un piekrītu" at bounding box center [812, 321] width 196 height 34
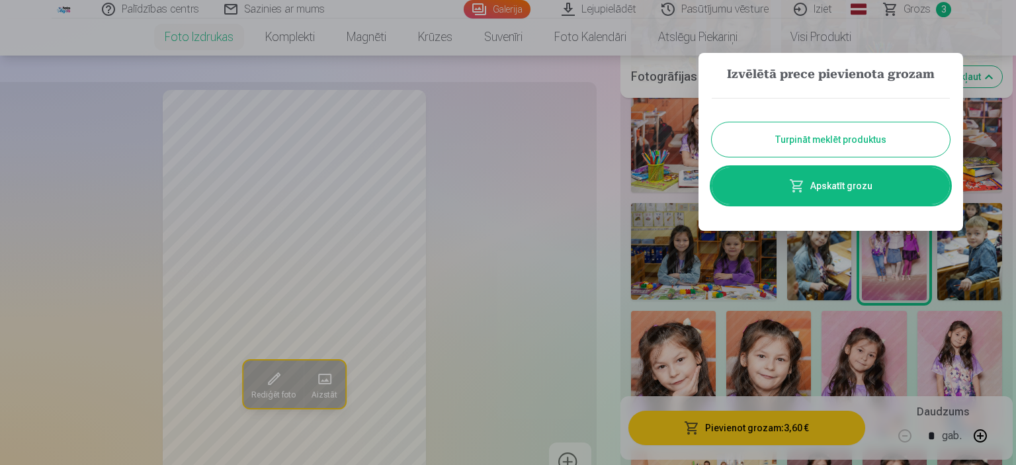
click at [802, 143] on button "Turpināt meklēt produktus" at bounding box center [831, 139] width 238 height 34
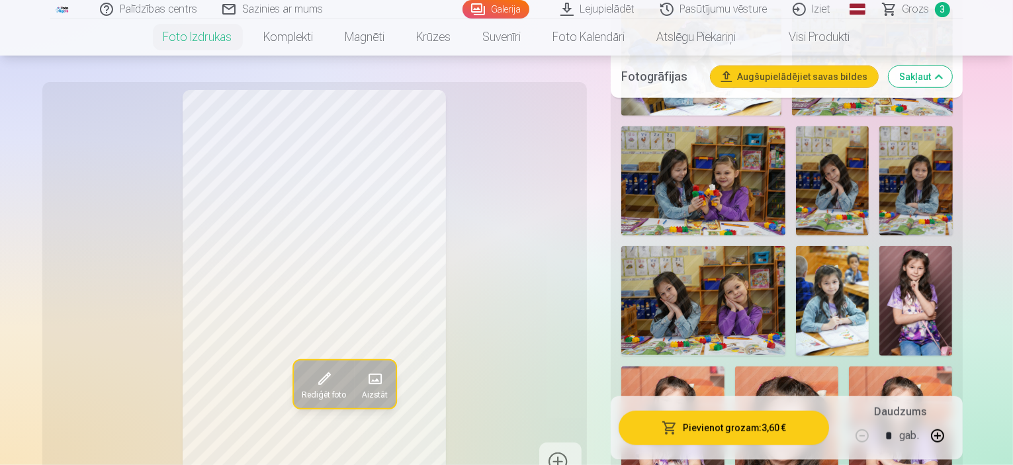
scroll to position [1190, 0]
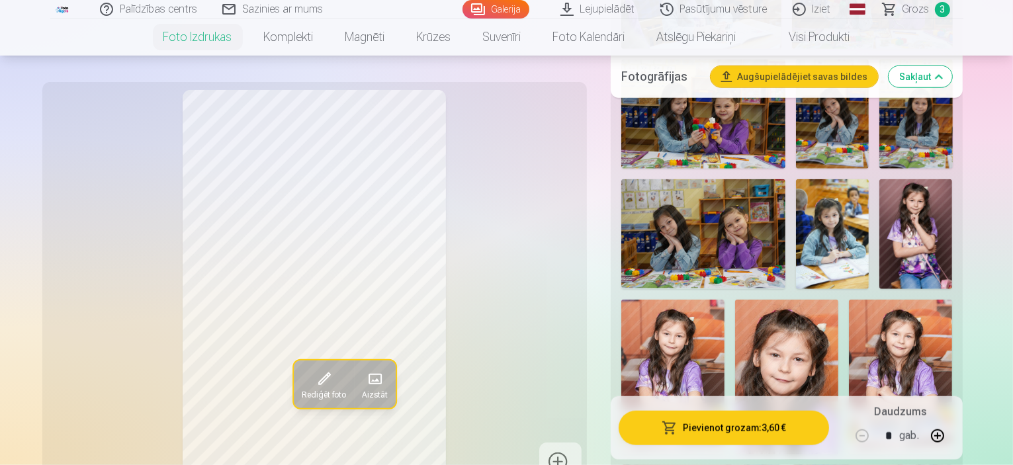
scroll to position [1257, 0]
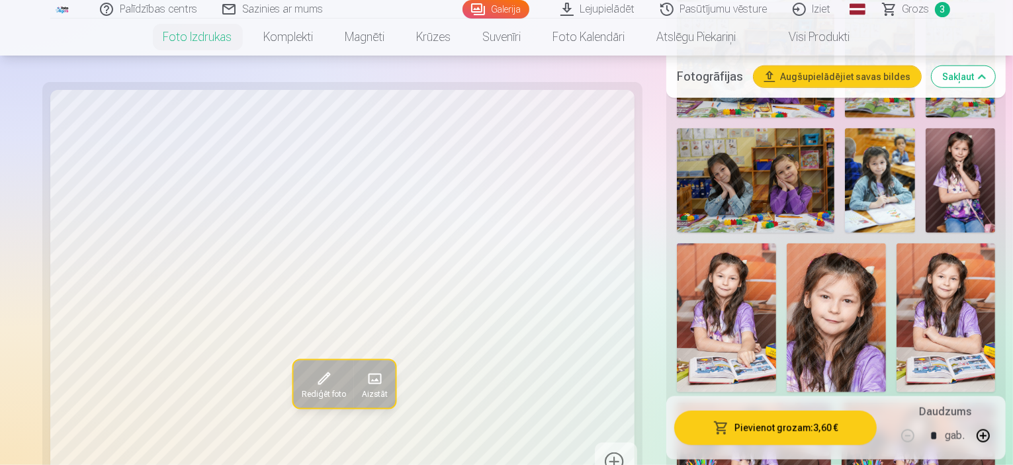
scroll to position [1190, 0]
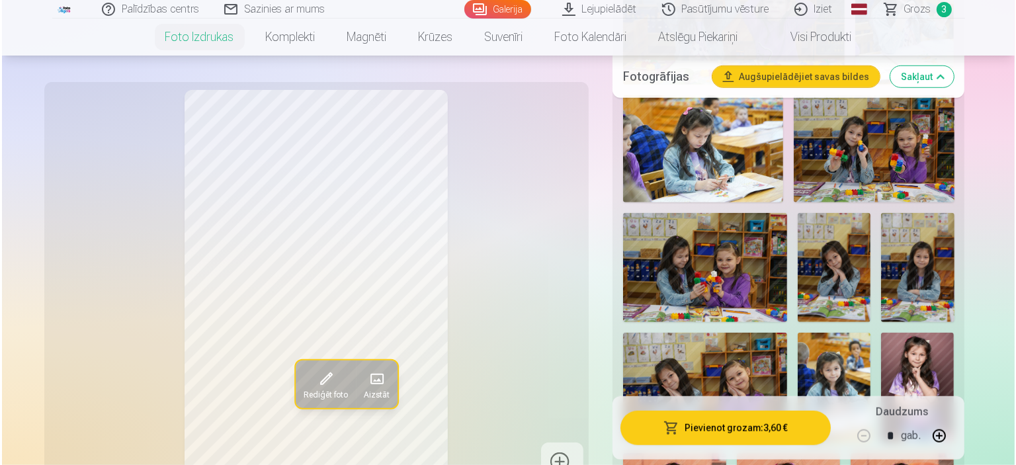
scroll to position [1058, 0]
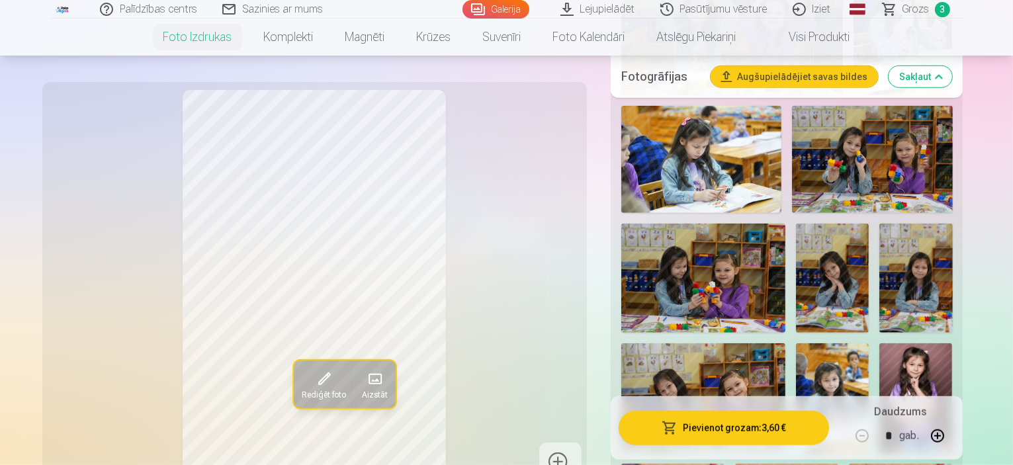
click at [773, 425] on button "Pievienot grozam : 3,60 €" at bounding box center [723, 428] width 211 height 34
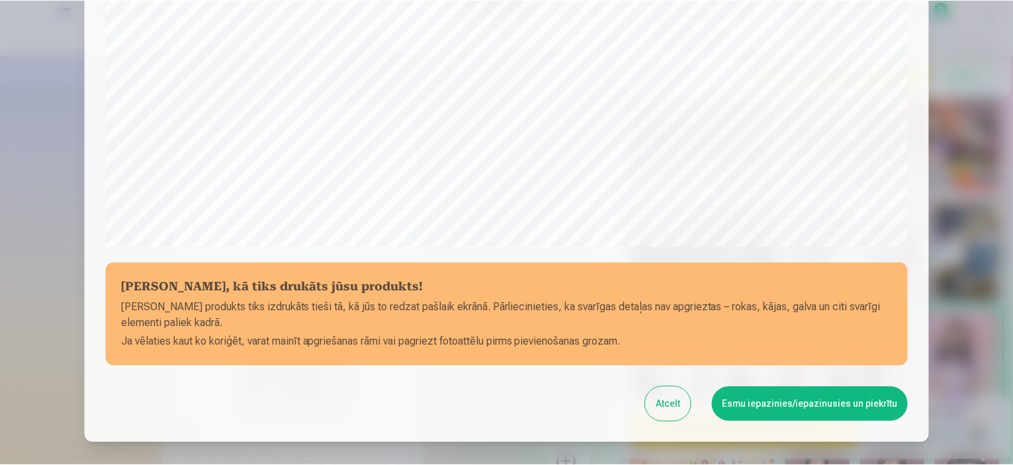
scroll to position [487, 0]
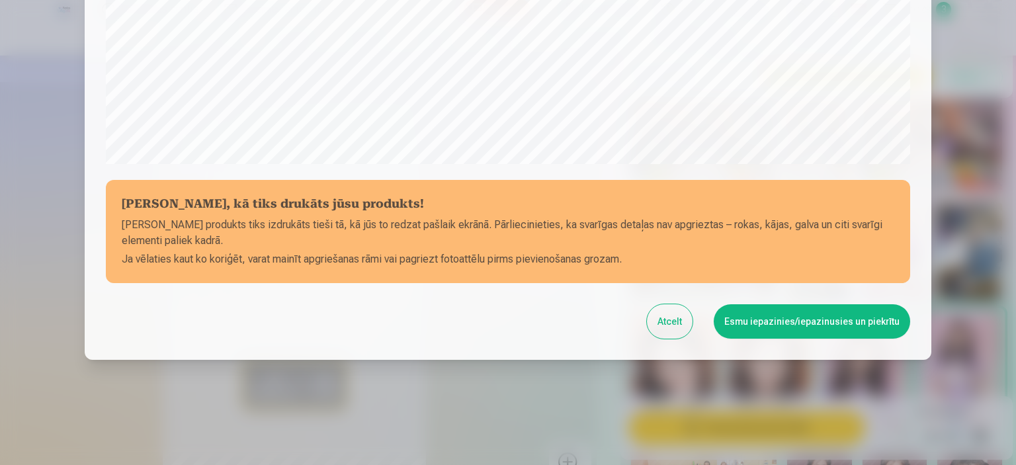
click at [829, 322] on button "Esmu iepazinies/iepazinusies un piekrītu" at bounding box center [812, 321] width 196 height 34
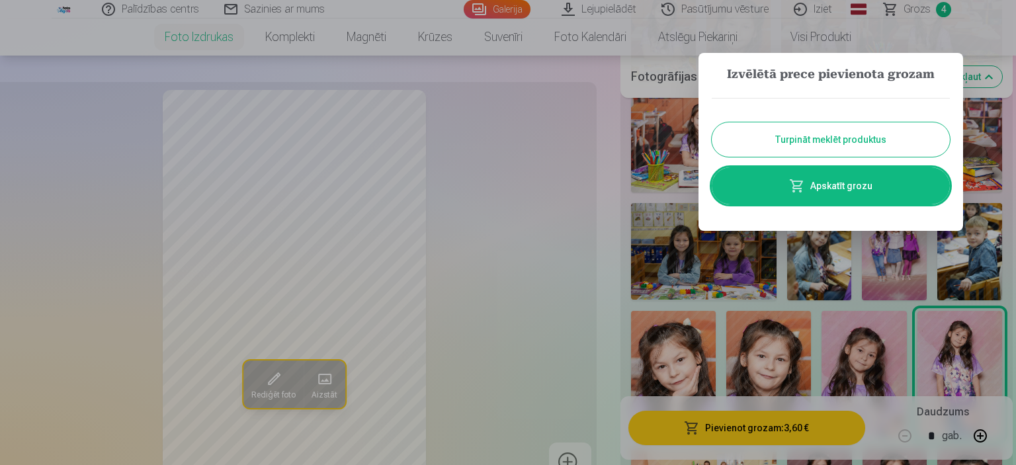
click at [847, 137] on button "Turpināt meklēt produktus" at bounding box center [831, 139] width 238 height 34
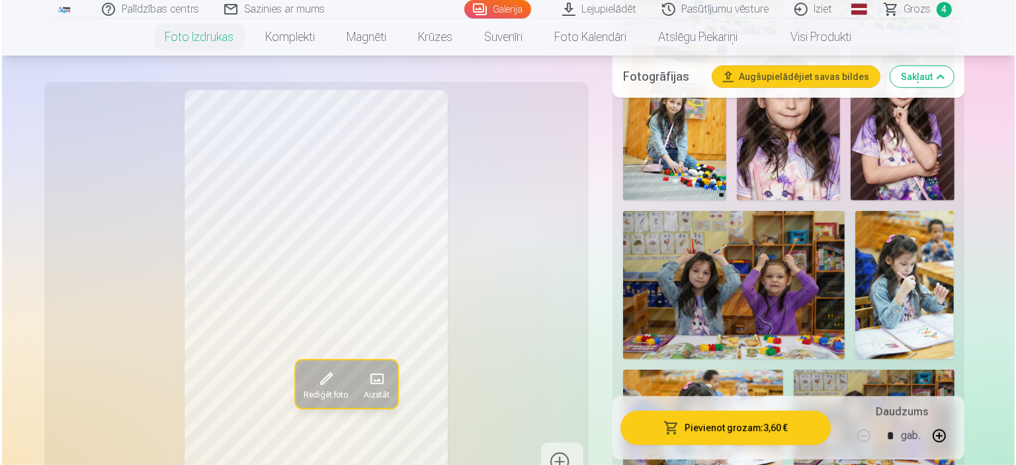
scroll to position [794, 0]
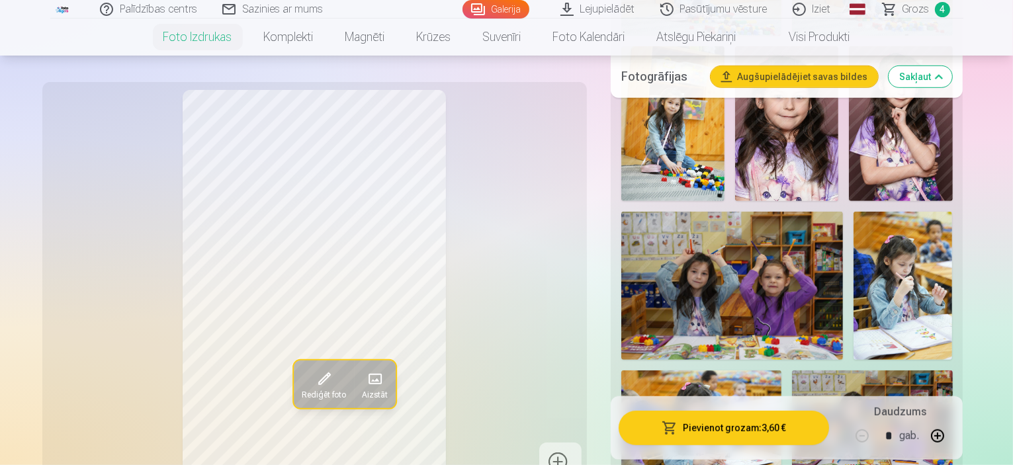
click at [753, 427] on button "Pievienot grozam : 3,60 €" at bounding box center [723, 428] width 211 height 34
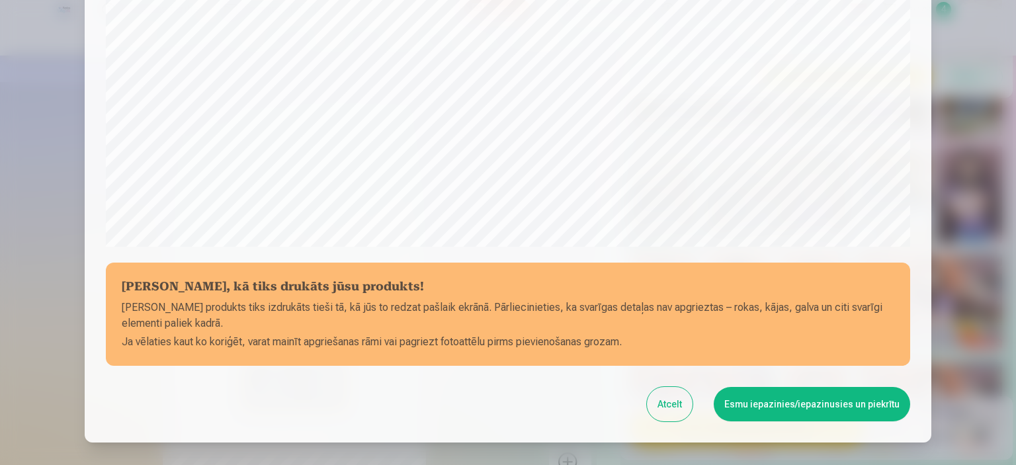
scroll to position [487, 0]
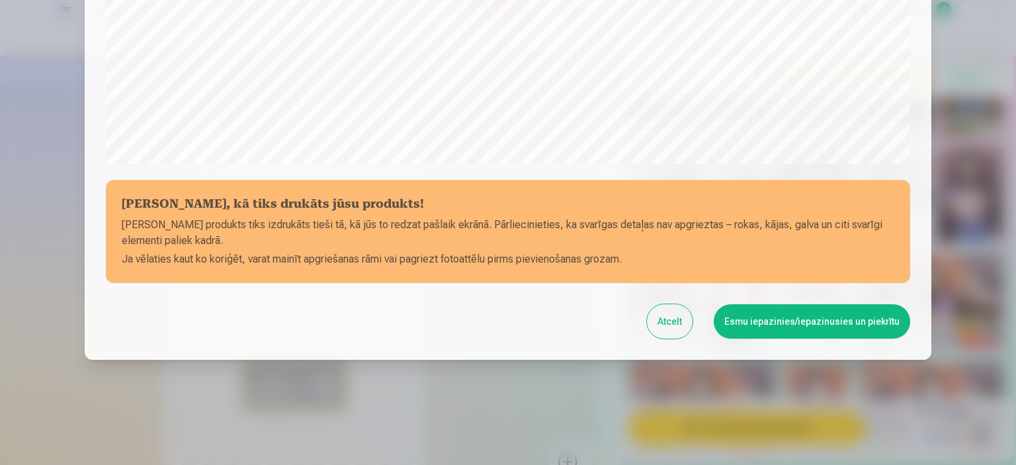
click at [783, 333] on button "Esmu iepazinies/iepazinusies un piekrītu" at bounding box center [812, 321] width 196 height 34
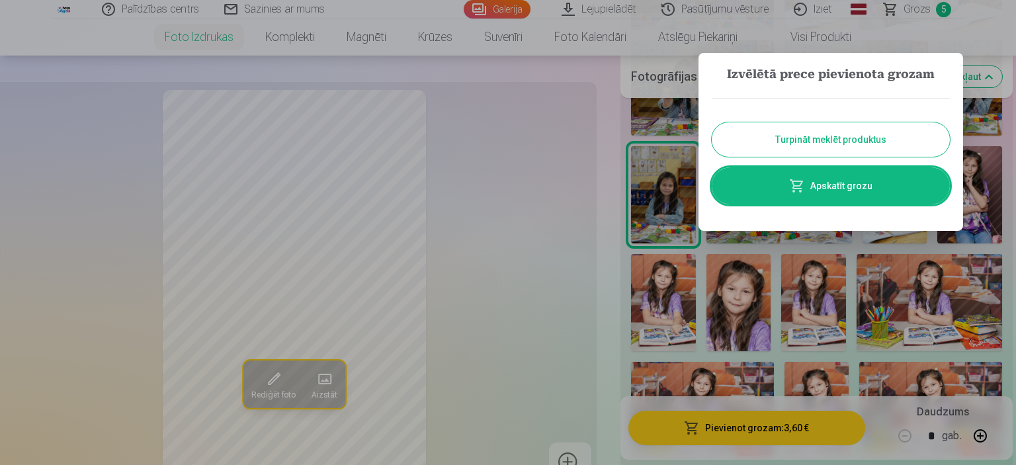
click at [802, 192] on span at bounding box center [797, 186] width 16 height 16
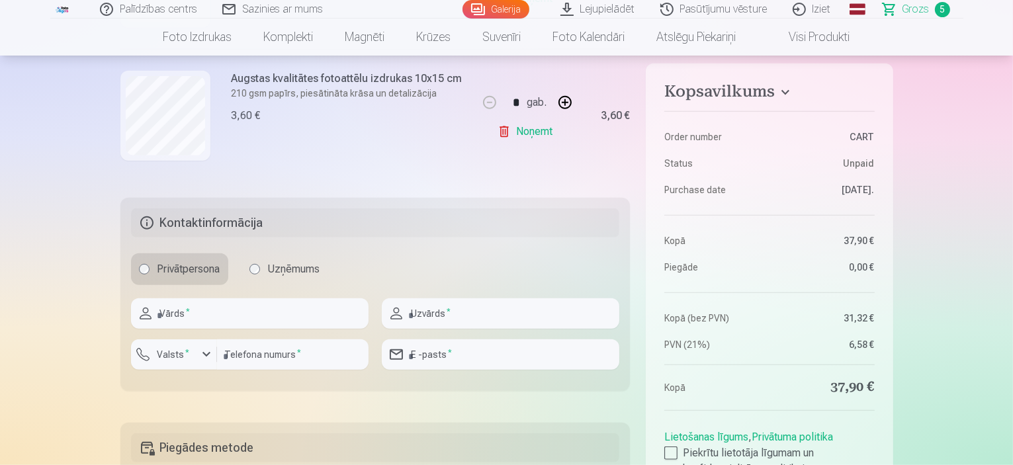
scroll to position [860, 0]
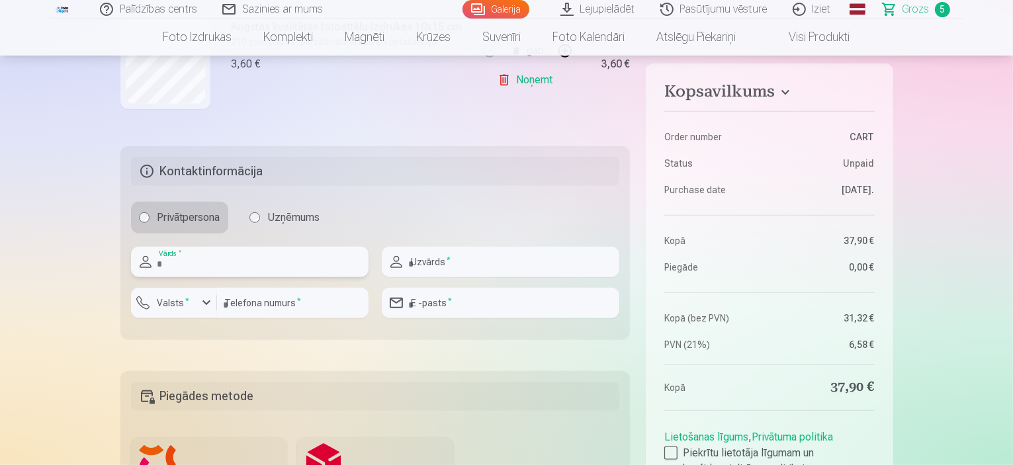
click at [303, 267] on input "text" at bounding box center [249, 262] width 237 height 30
type input "*******"
type input "**********"
click at [302, 307] on input "number" at bounding box center [292, 303] width 151 height 30
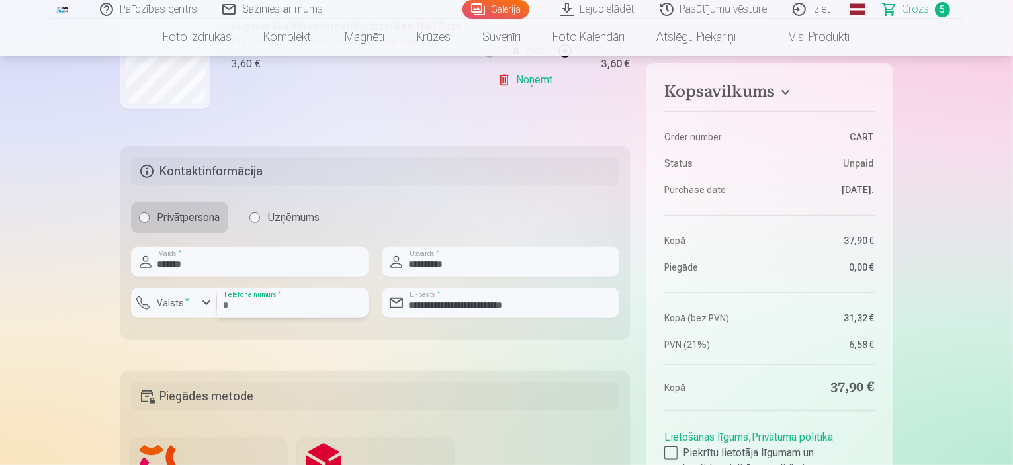
type input "********"
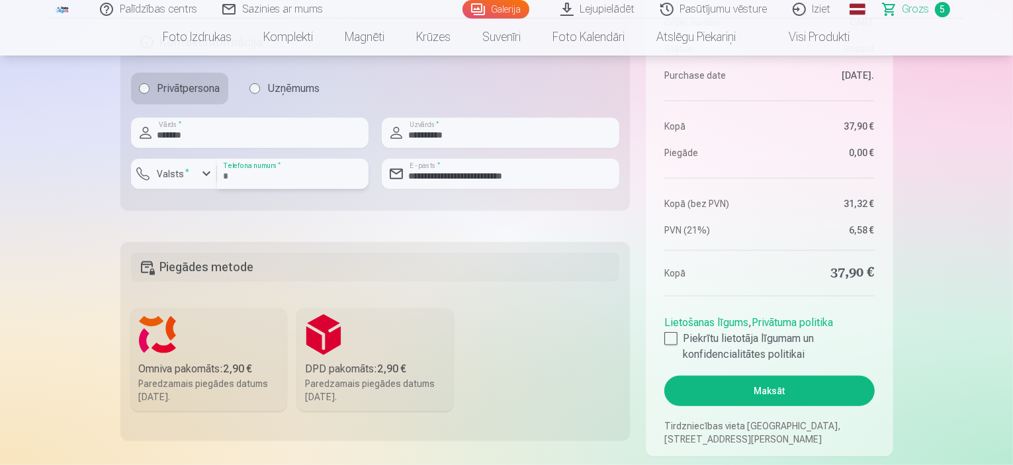
scroll to position [992, 0]
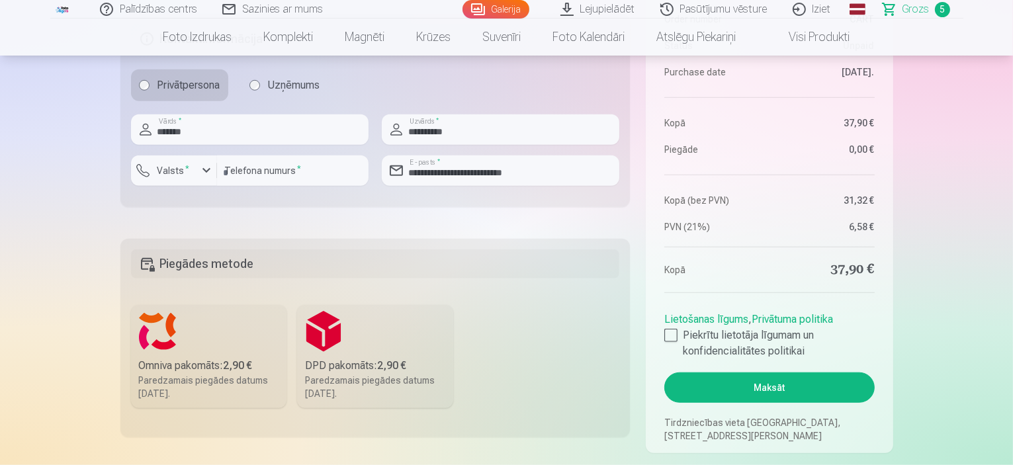
click at [222, 325] on label "Omniva pakomāts : 2,90 € Paredzamais piegādes datums 13.09.2025." at bounding box center [209, 356] width 156 height 103
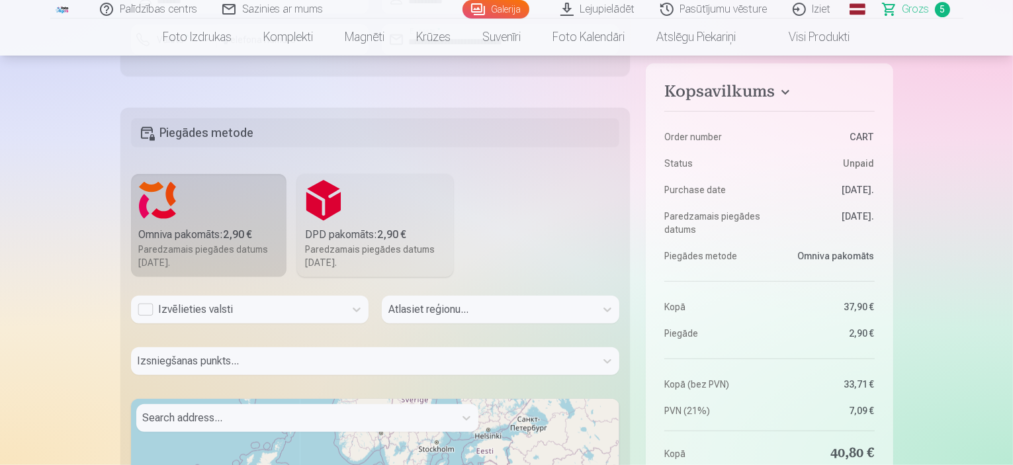
scroll to position [1124, 0]
click at [226, 311] on div "Izvēlieties valsti" at bounding box center [238, 308] width 200 height 16
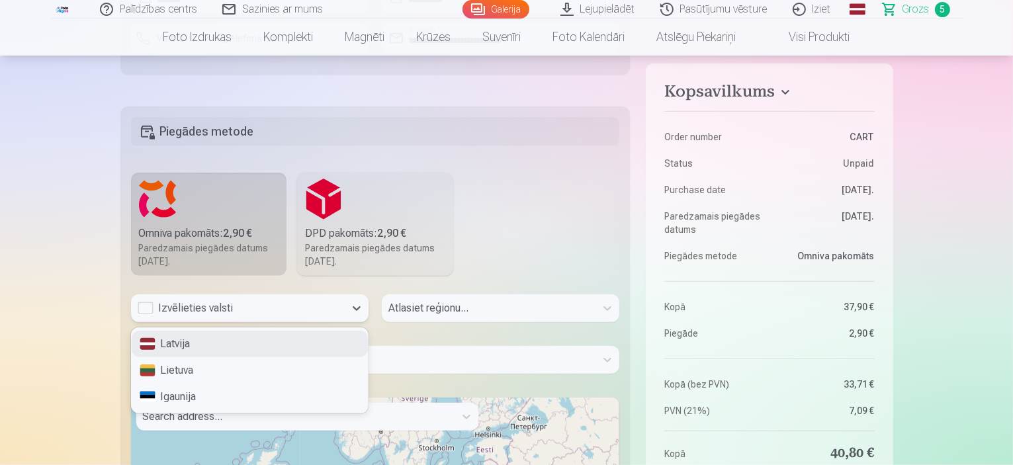
click at [217, 342] on div "Latvija" at bounding box center [250, 344] width 236 height 26
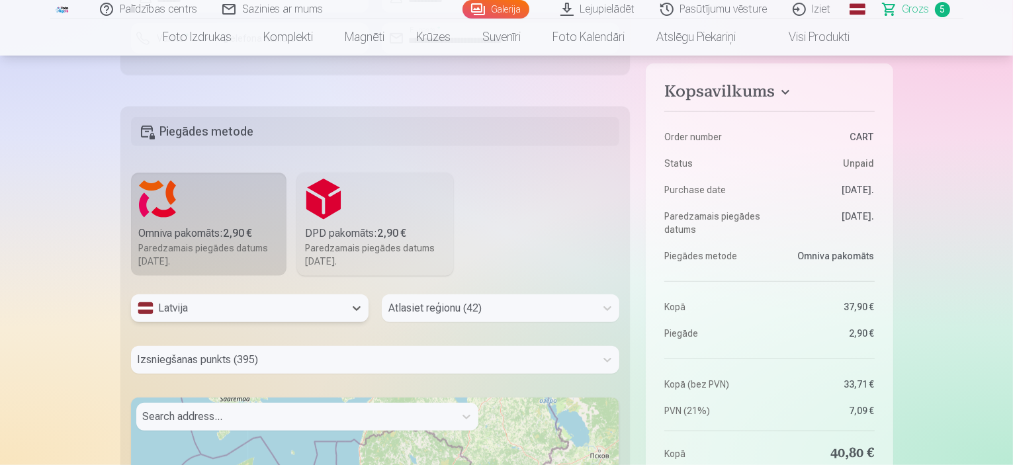
click at [503, 311] on div "Atlasiet reģionu (42)" at bounding box center [500, 308] width 237 height 28
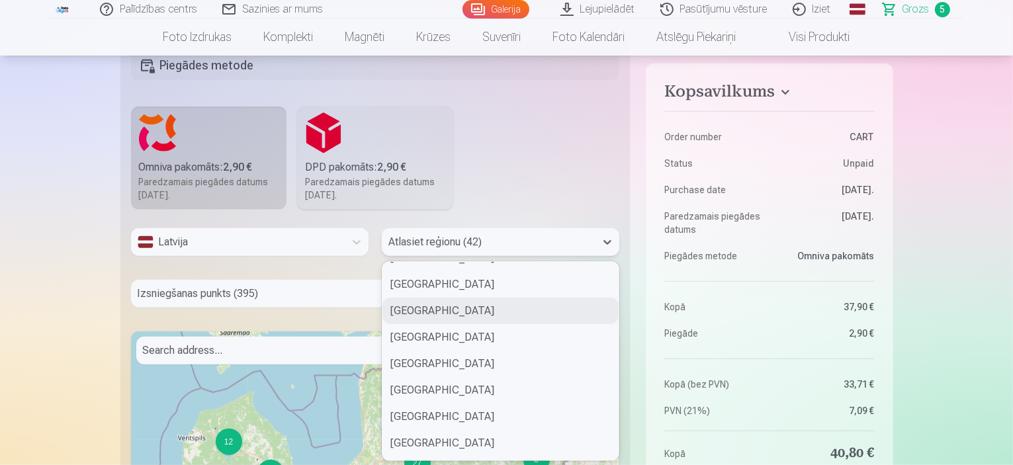
scroll to position [463, 0]
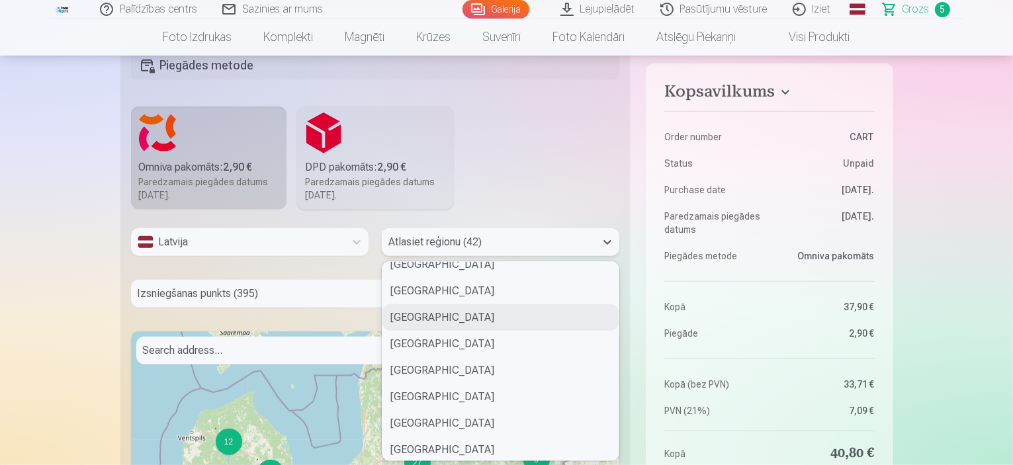
click at [487, 320] on div "Mārupes novads" at bounding box center [500, 317] width 236 height 26
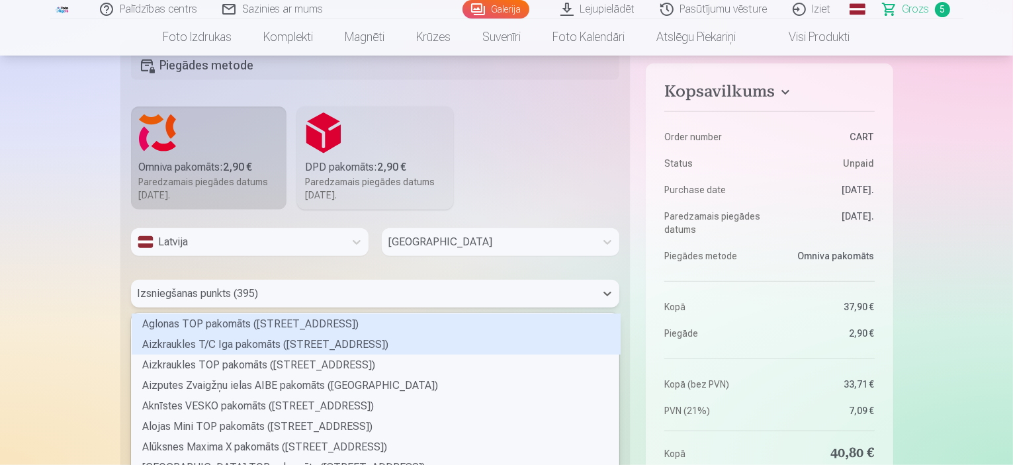
scroll to position [1242, 0]
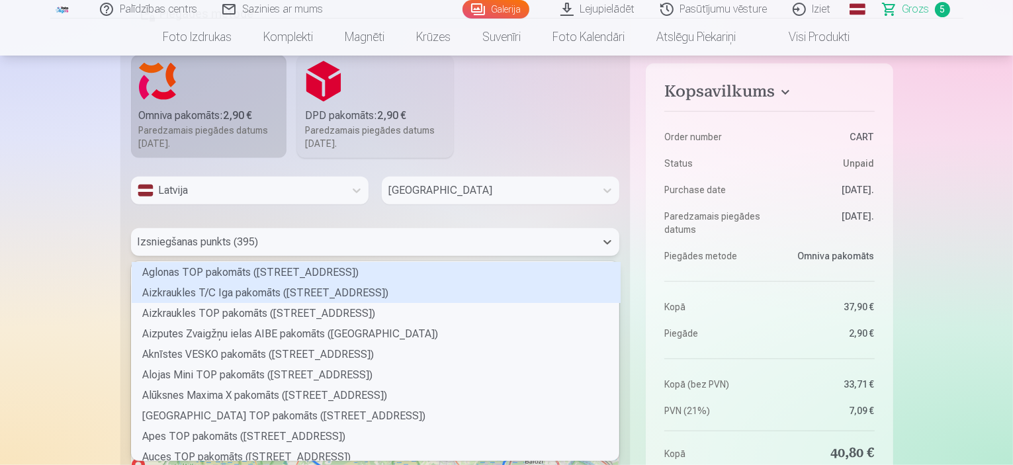
click at [426, 256] on div "395 results available. Use Up and Down to choose options, press Enter to select…" at bounding box center [375, 242] width 489 height 28
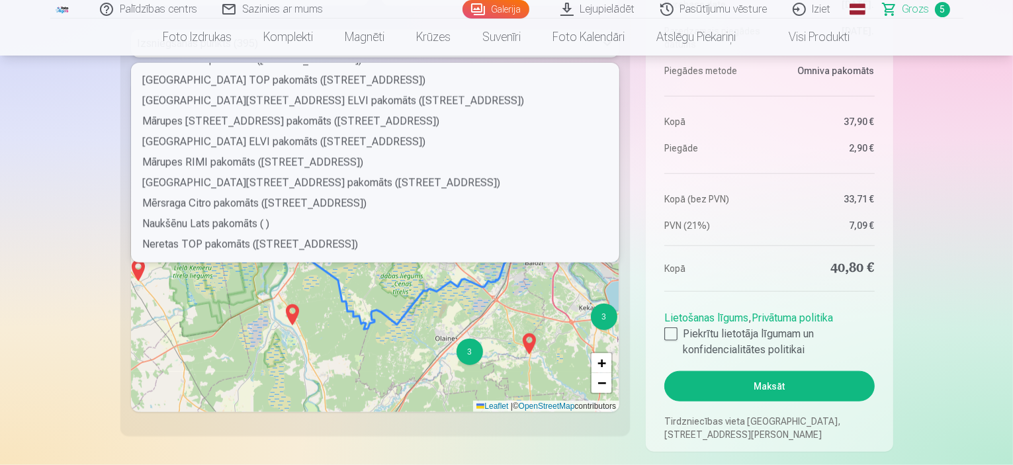
scroll to position [2778, 0]
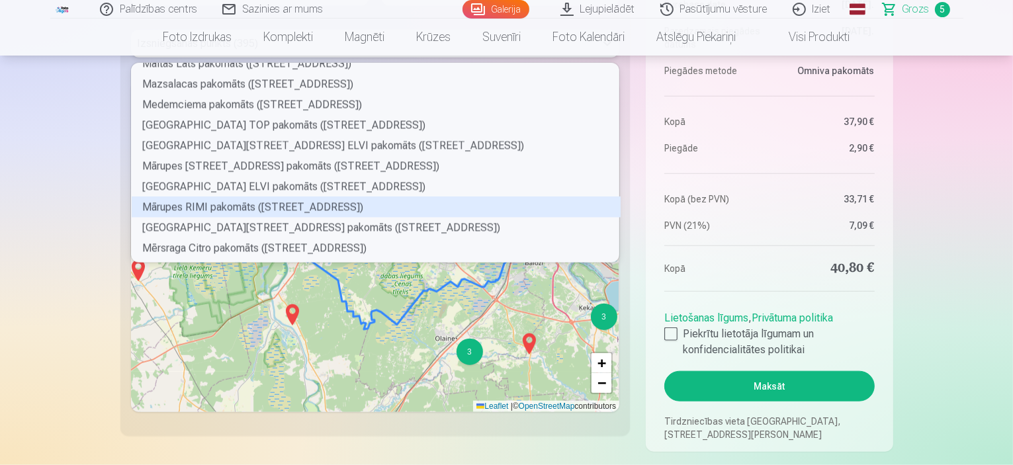
click at [339, 211] on div "Mārupes RIMI pakomāts (Daugavas iela 31)" at bounding box center [376, 207] width 489 height 21
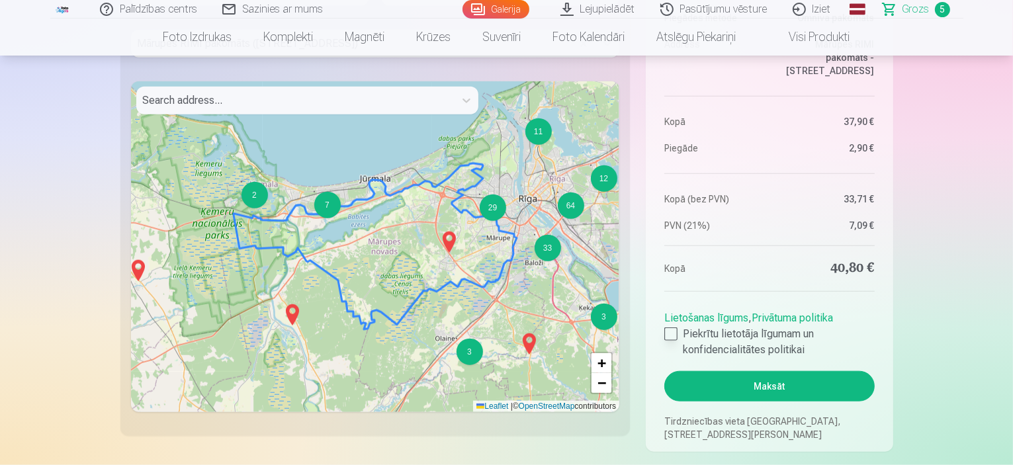
click at [675, 333] on div at bounding box center [670, 333] width 13 height 13
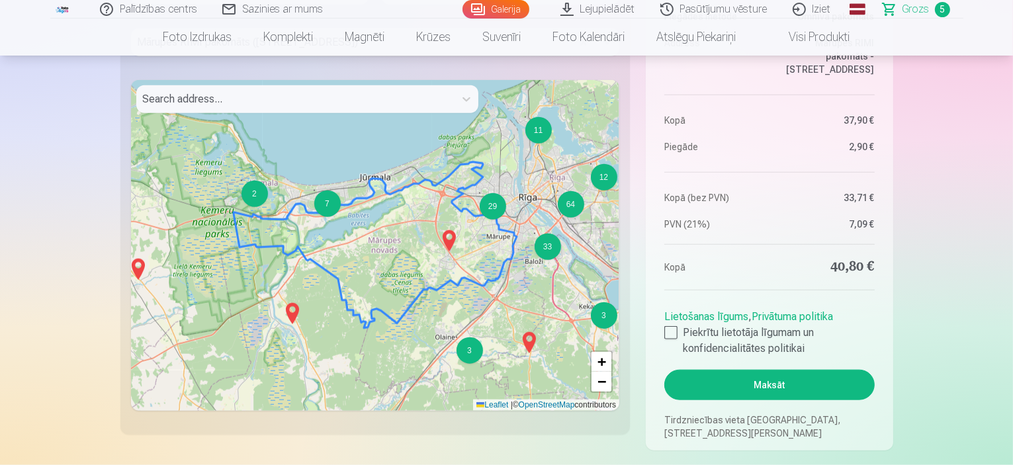
scroll to position [1440, 0]
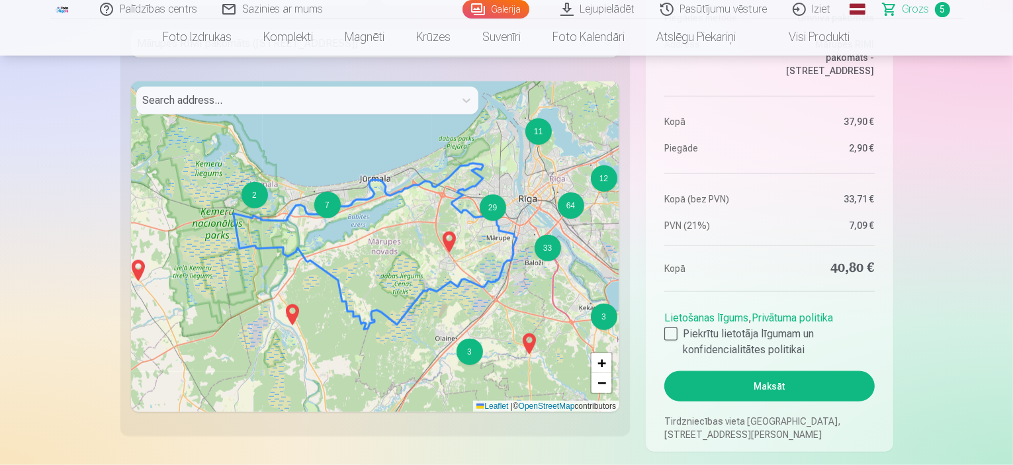
click at [743, 386] on button "Maksāt" at bounding box center [769, 386] width 210 height 30
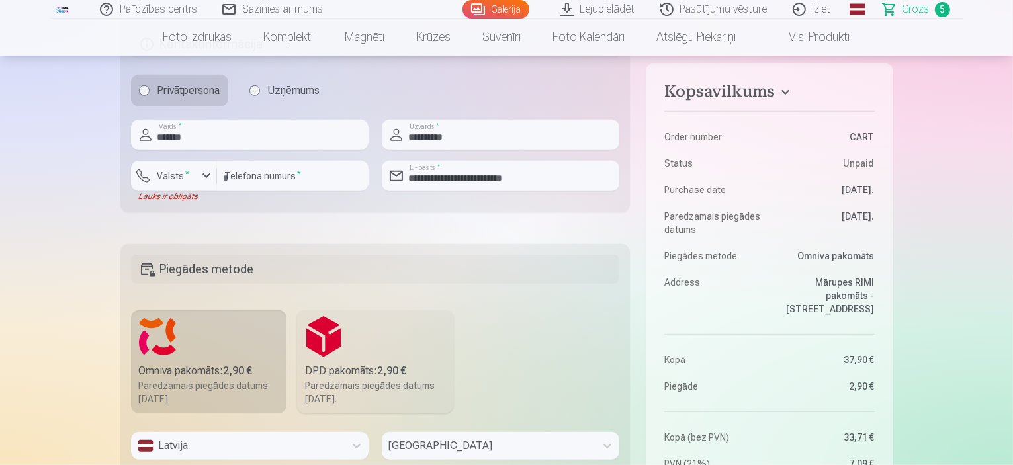
scroll to position [911, 0]
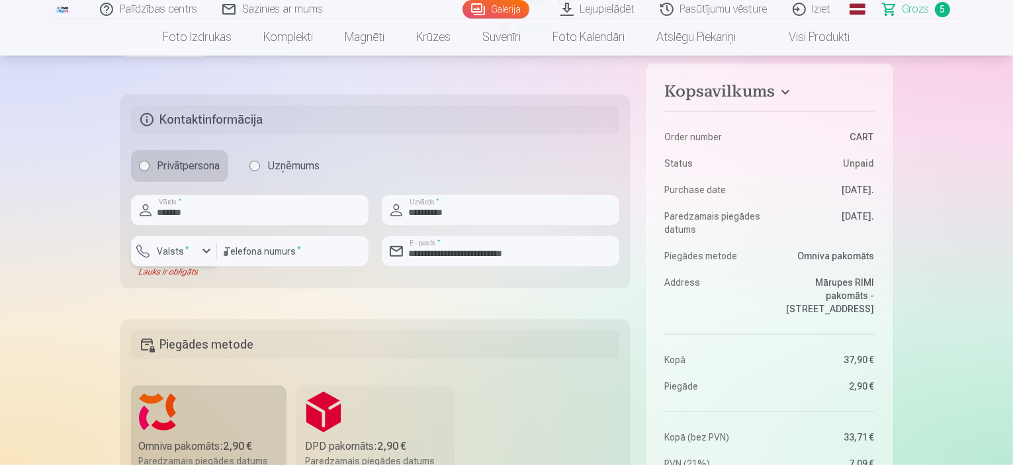
click at [185, 252] on label "Valsts *" at bounding box center [173, 251] width 43 height 13
click at [217, 282] on li "+371 Latvija" at bounding box center [189, 282] width 94 height 26
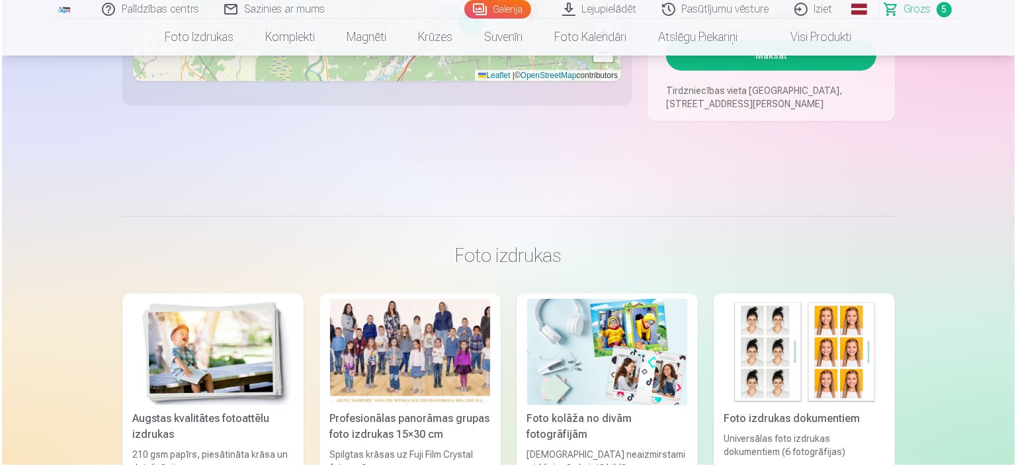
scroll to position [1507, 0]
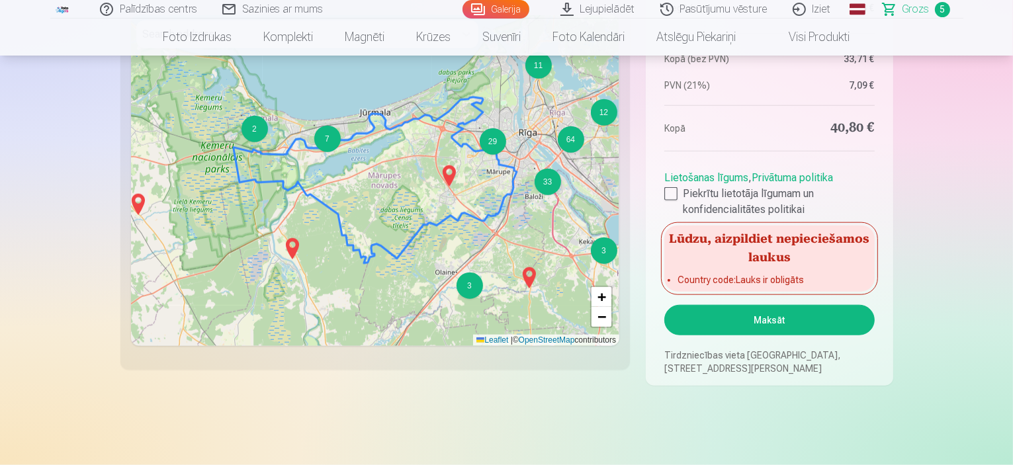
click at [732, 329] on button "Maksāt" at bounding box center [769, 320] width 210 height 30
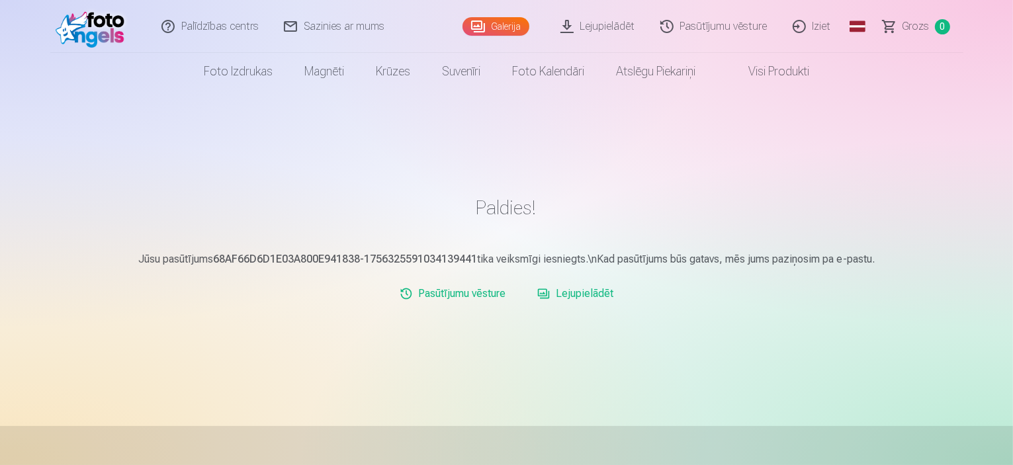
click at [604, 32] on link "Lejupielādēt" at bounding box center [598, 26] width 100 height 53
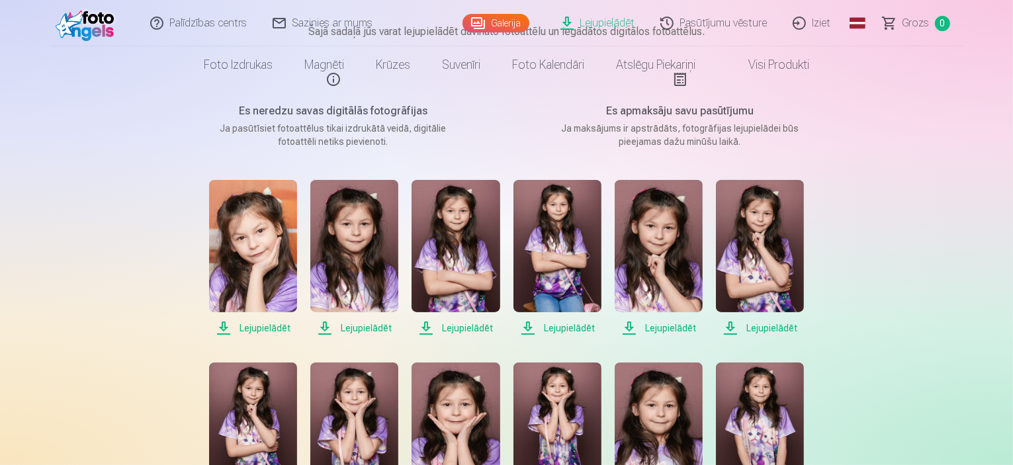
scroll to position [198, 0]
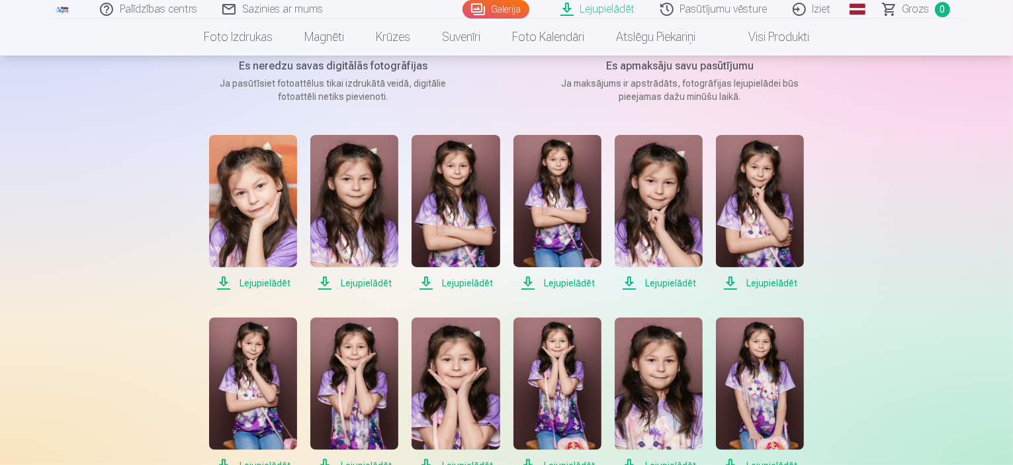
click at [254, 284] on span "Lejupielādēt" at bounding box center [253, 283] width 88 height 16
click at [362, 288] on span "Lejupielādēt" at bounding box center [354, 283] width 88 height 16
click at [464, 283] on span "Lejupielādēt" at bounding box center [455, 283] width 88 height 16
click at [579, 283] on span "Lejupielādēt" at bounding box center [557, 283] width 88 height 16
click at [672, 281] on span "Lejupielādēt" at bounding box center [658, 283] width 88 height 16
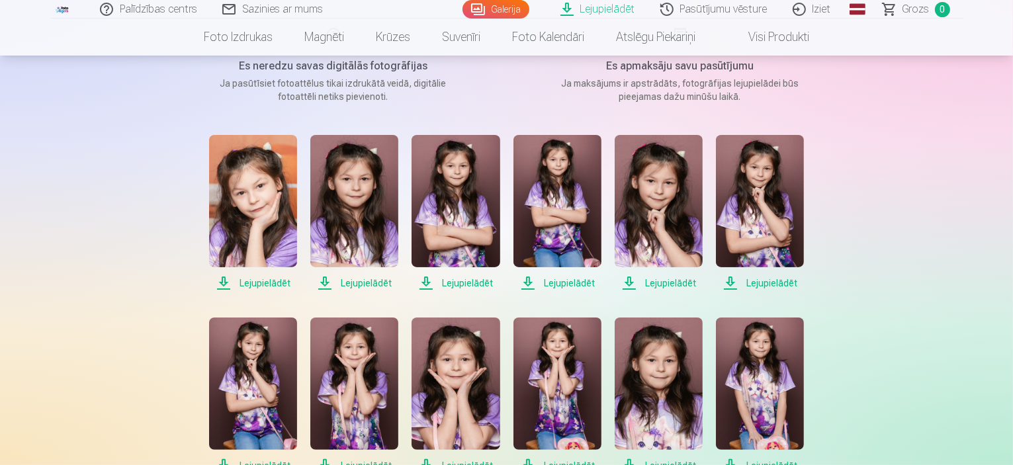
click at [772, 286] on span "Lejupielādēt" at bounding box center [760, 283] width 88 height 16
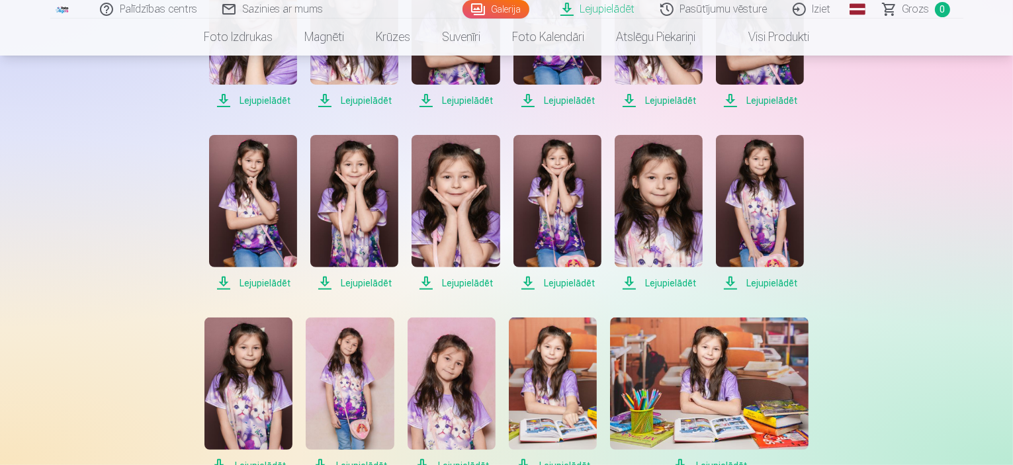
scroll to position [397, 0]
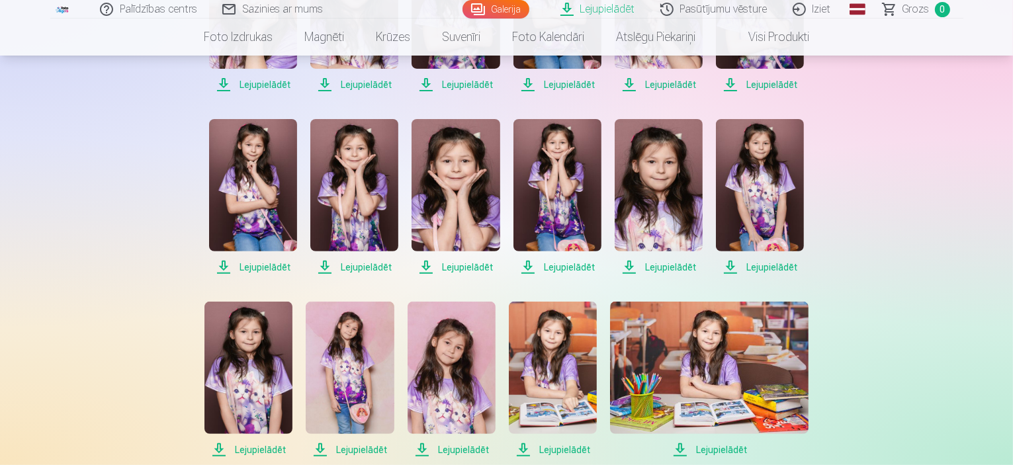
click at [279, 265] on span "Lejupielādēt" at bounding box center [253, 267] width 88 height 16
click at [373, 266] on span "Lejupielādēt" at bounding box center [354, 267] width 88 height 16
click at [466, 268] on span "Lejupielādēt" at bounding box center [455, 267] width 88 height 16
click at [558, 264] on span "Lejupielādēt" at bounding box center [557, 267] width 88 height 16
click at [679, 269] on span "Lejupielādēt" at bounding box center [658, 267] width 88 height 16
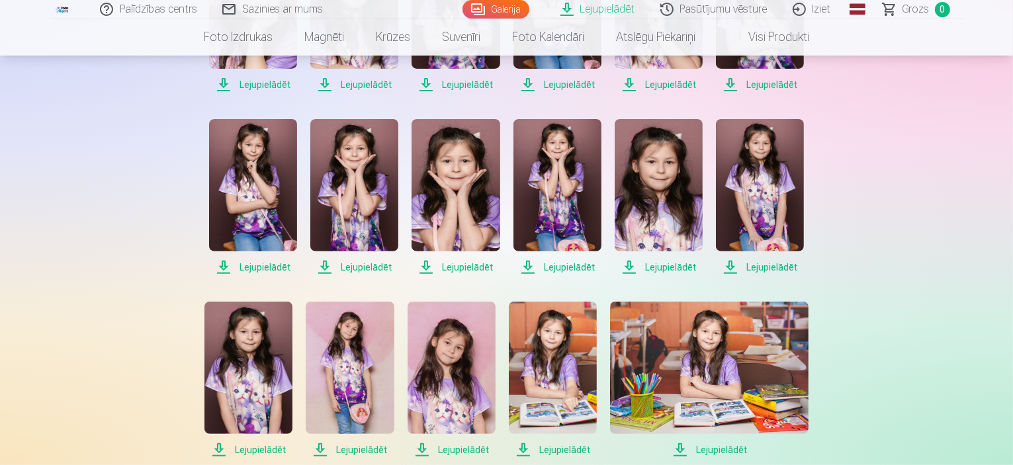
click at [772, 267] on span "Lejupielādēt" at bounding box center [760, 267] width 88 height 16
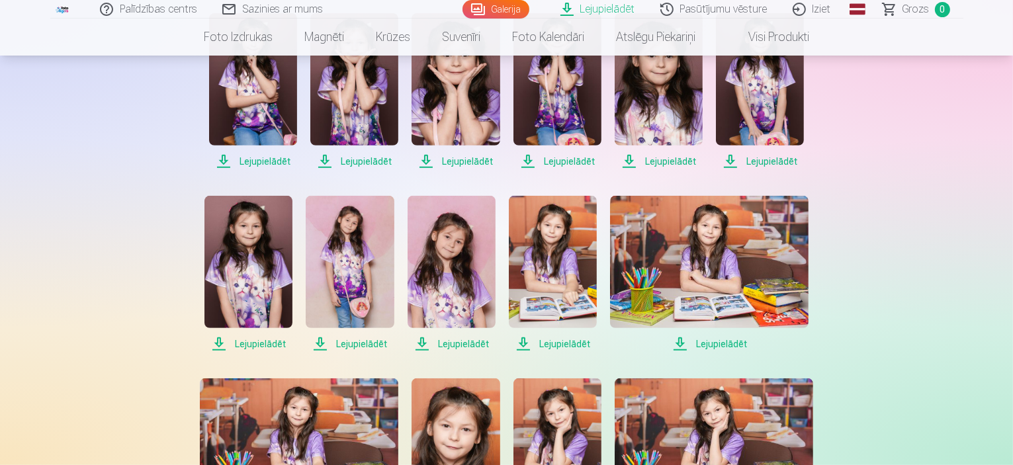
scroll to position [595, 0]
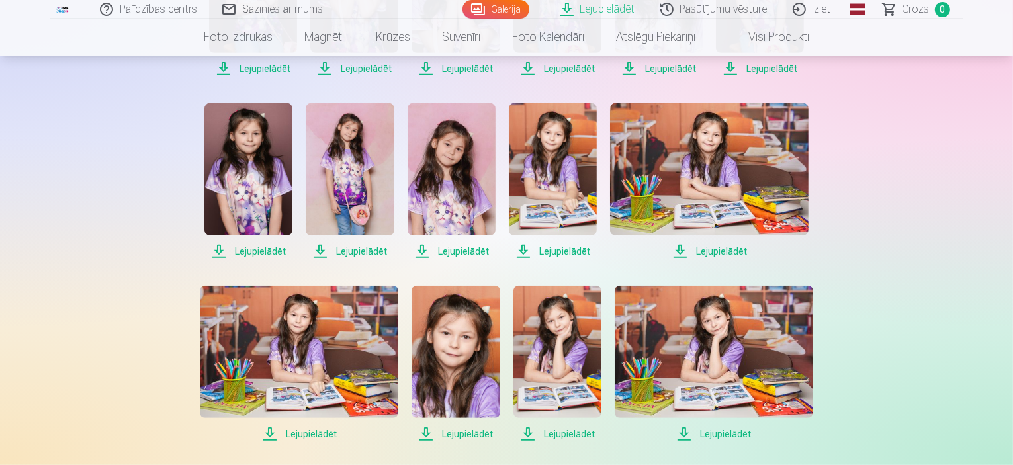
click at [265, 250] on span "Lejupielādēt" at bounding box center [248, 251] width 88 height 16
click at [349, 253] on span "Lejupielādēt" at bounding box center [350, 251] width 88 height 16
click at [450, 253] on span "Lejupielādēt" at bounding box center [451, 251] width 88 height 16
click at [563, 253] on span "Lejupielādēt" at bounding box center [553, 251] width 88 height 16
click at [718, 252] on span "Lejupielādēt" at bounding box center [709, 251] width 198 height 16
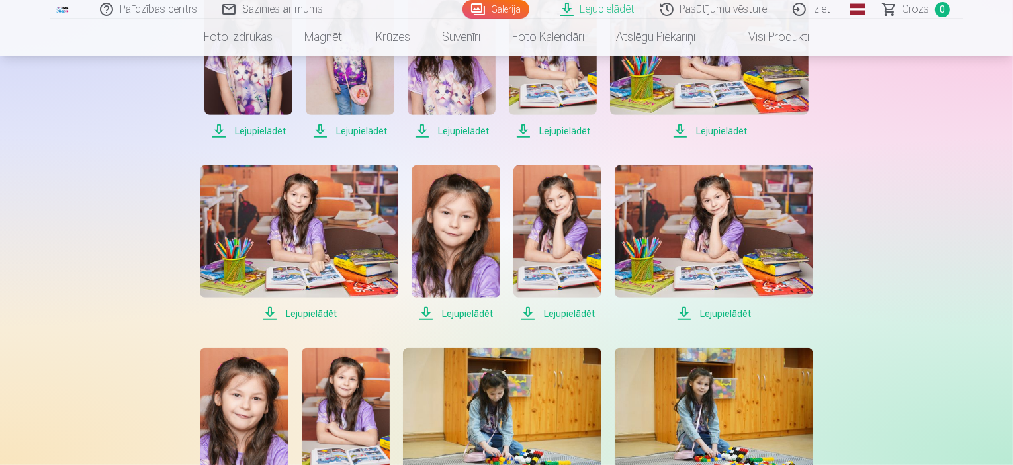
scroll to position [727, 0]
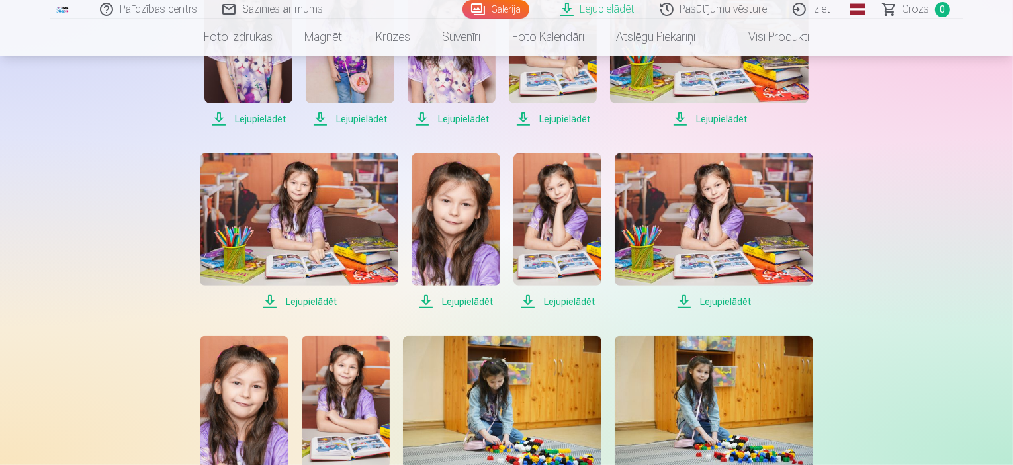
click at [312, 296] on span "Lejupielādēt" at bounding box center [299, 302] width 198 height 16
click at [455, 300] on span "Lejupielādēt" at bounding box center [455, 302] width 88 height 16
click at [563, 302] on span "Lejupielādēt" at bounding box center [557, 302] width 88 height 16
click at [722, 298] on span "Lejupielādēt" at bounding box center [713, 302] width 198 height 16
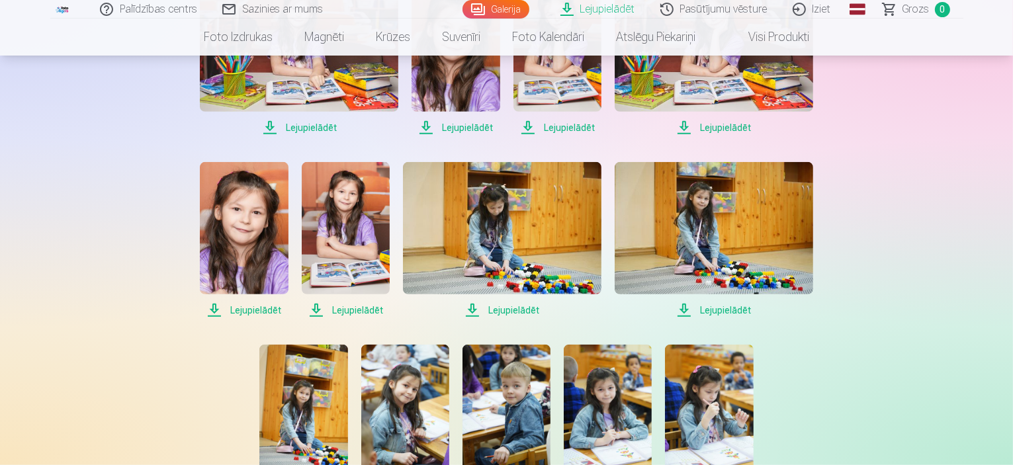
scroll to position [926, 0]
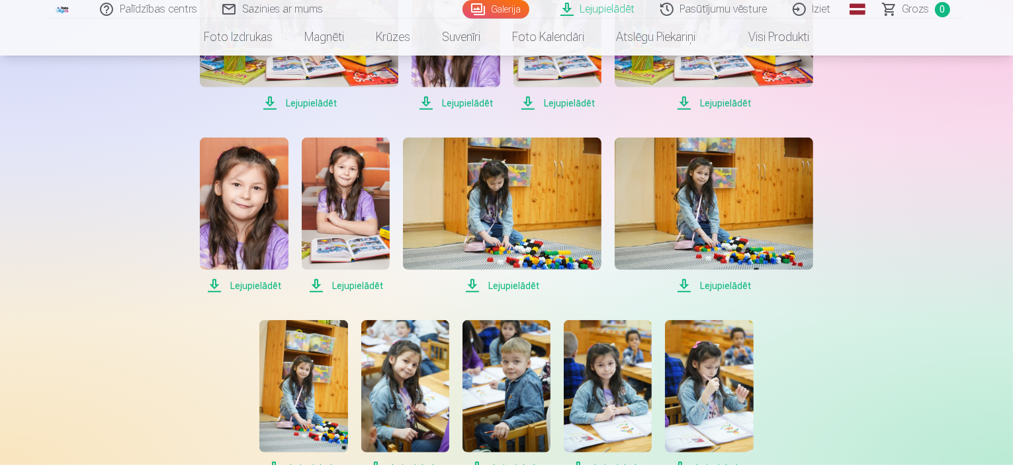
click at [255, 281] on span "Lejupielādēt" at bounding box center [244, 286] width 88 height 16
click at [360, 282] on span "Lejupielādēt" at bounding box center [346, 286] width 88 height 16
click at [511, 288] on span "Lejupielādēt" at bounding box center [502, 286] width 198 height 16
click at [725, 290] on span "Lejupielādēt" at bounding box center [713, 286] width 198 height 16
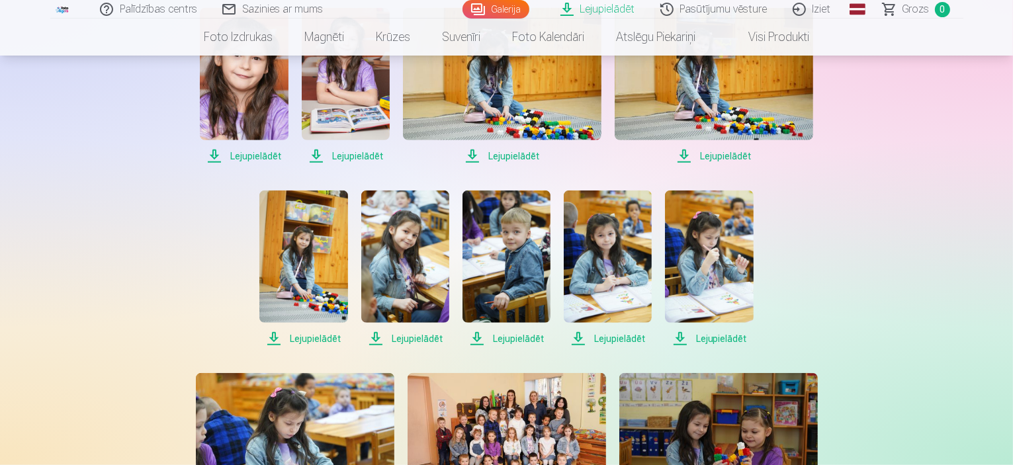
scroll to position [1058, 0]
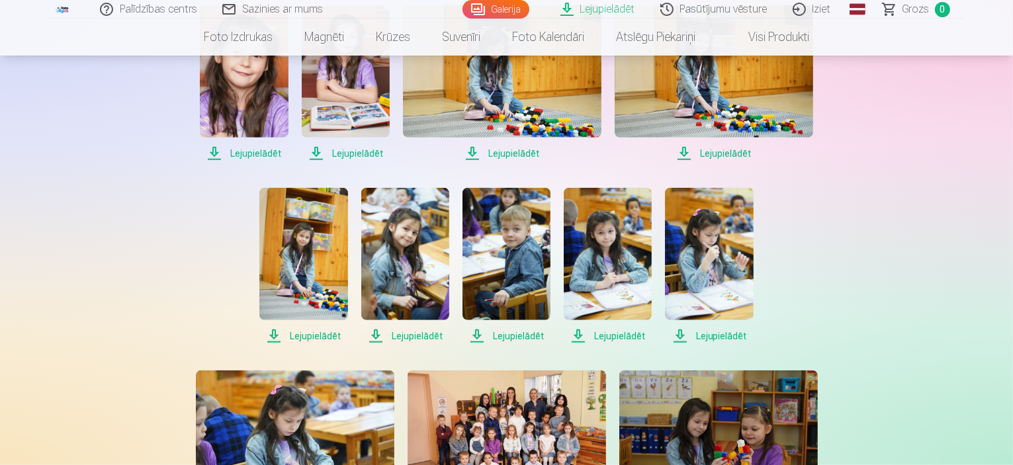
click at [312, 337] on span "Lejupielādēt" at bounding box center [303, 336] width 88 height 16
click at [419, 335] on span "Lejupielādēt" at bounding box center [405, 336] width 88 height 16
click at [618, 338] on span "Lejupielādēt" at bounding box center [607, 336] width 88 height 16
click at [717, 339] on span "Lejupielādēt" at bounding box center [709, 336] width 88 height 16
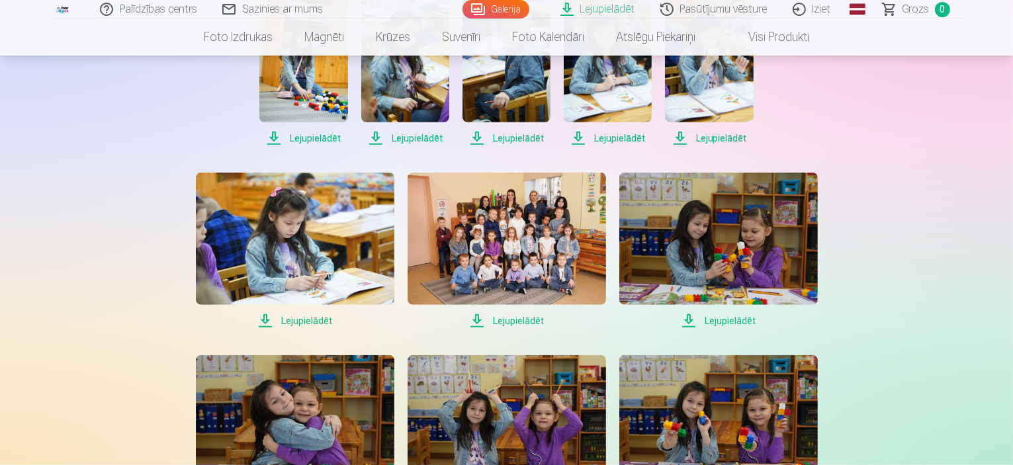
scroll to position [1257, 0]
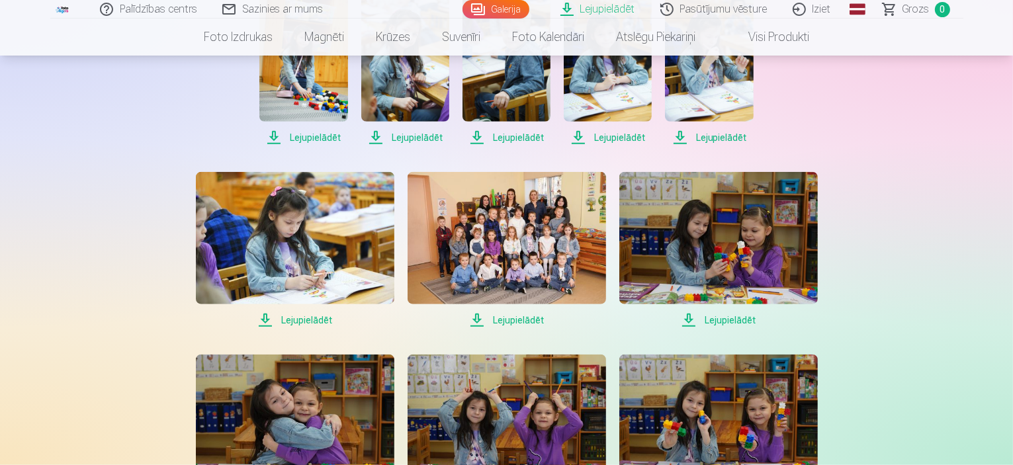
click at [307, 319] on span "Lejupielādēt" at bounding box center [295, 320] width 198 height 16
click at [524, 323] on span "Lejupielādēt" at bounding box center [506, 320] width 198 height 16
drag, startPoint x: 738, startPoint y: 321, endPoint x: 676, endPoint y: 323, distance: 62.2
click at [738, 321] on span "Lejupielādēt" at bounding box center [718, 320] width 198 height 16
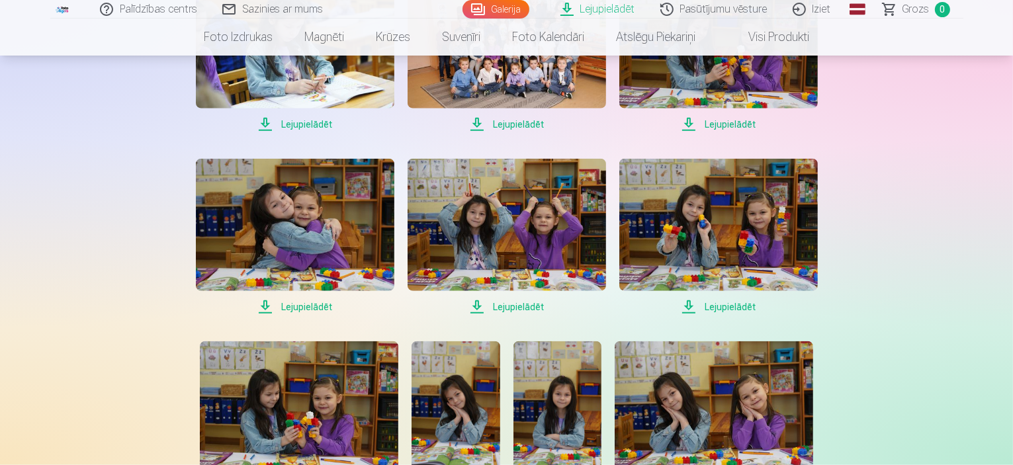
scroll to position [1455, 0]
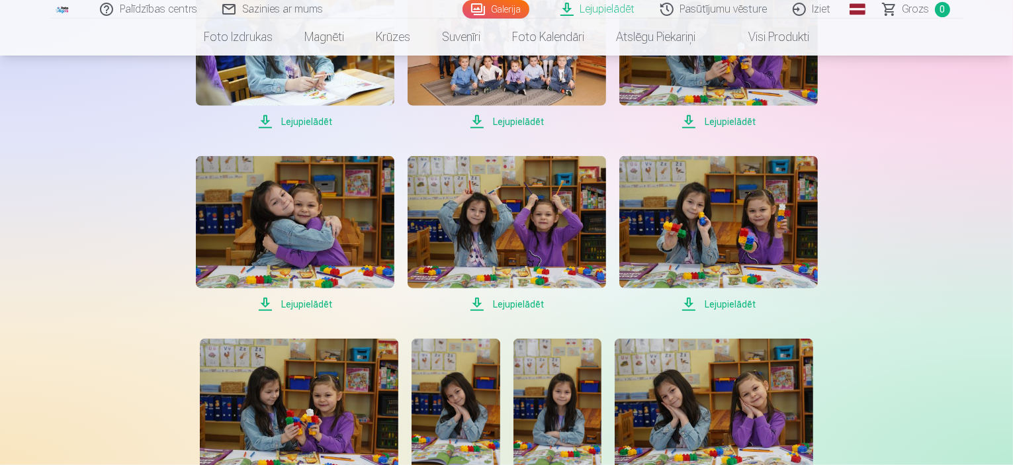
click at [292, 305] on span "Lejupielādēt" at bounding box center [295, 304] width 198 height 16
click at [296, 304] on span "Lejupielādēt" at bounding box center [295, 304] width 198 height 16
click at [526, 307] on span "Lejupielādēt" at bounding box center [506, 304] width 198 height 16
click at [732, 306] on span "Lejupielādēt" at bounding box center [718, 304] width 198 height 16
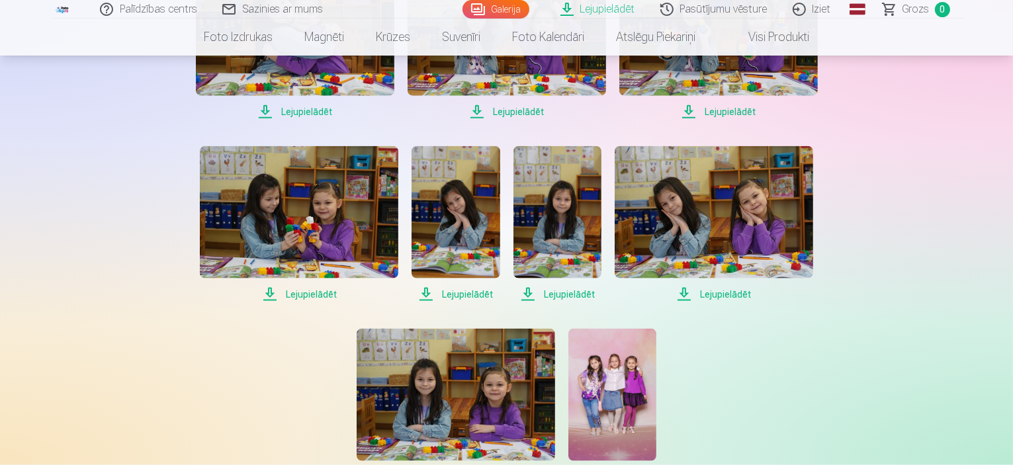
scroll to position [1653, 0]
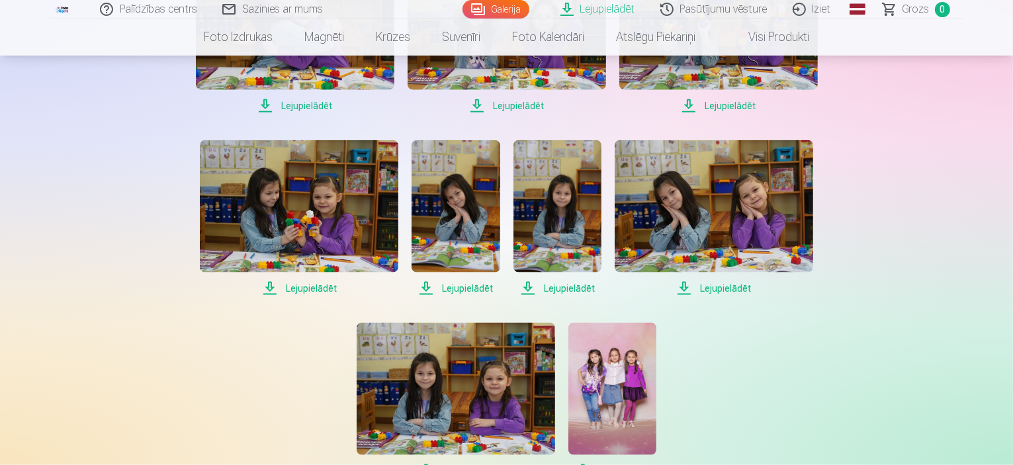
click at [300, 291] on span "Lejupielādēt" at bounding box center [299, 288] width 198 height 16
click at [470, 286] on span "Lejupielādēt" at bounding box center [455, 288] width 88 height 16
click at [563, 290] on span "Lejupielādēt" at bounding box center [557, 288] width 88 height 16
click at [715, 288] on span "Lejupielādēt" at bounding box center [713, 288] width 198 height 16
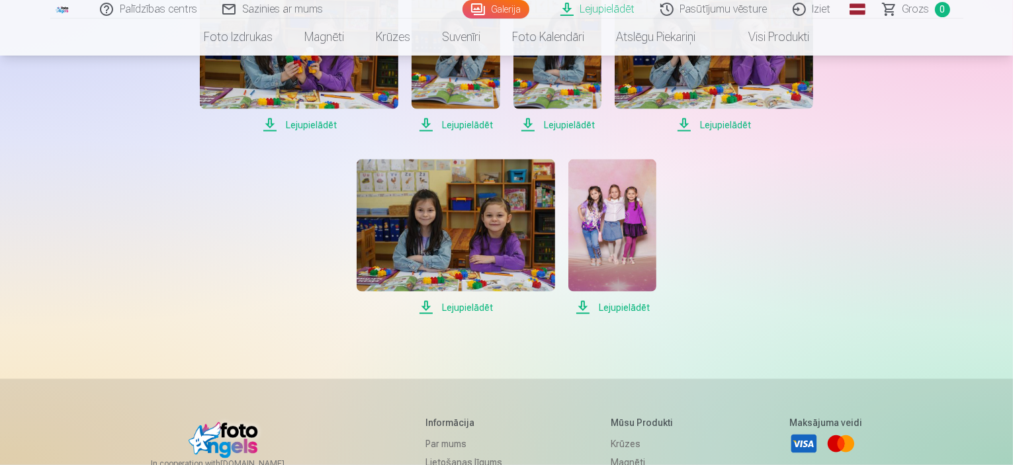
scroll to position [1852, 0]
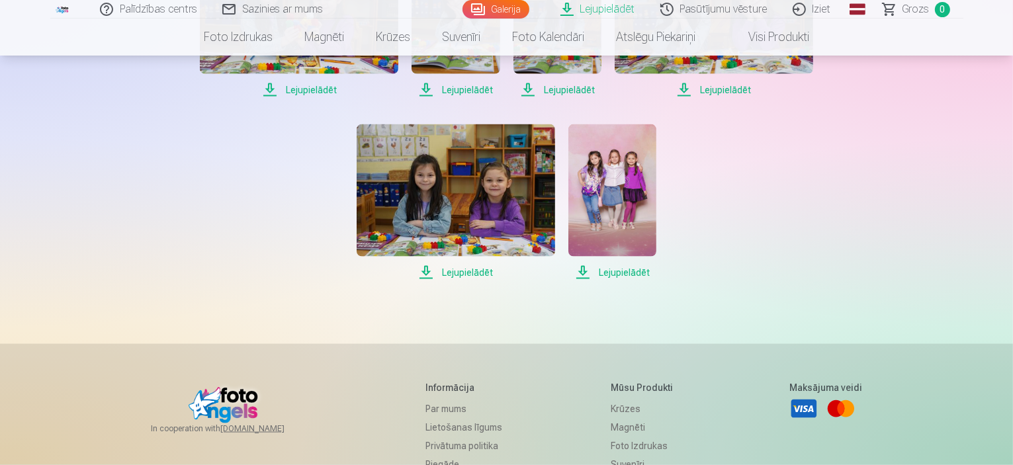
click at [477, 272] on span "Lejupielādēt" at bounding box center [455, 273] width 198 height 16
click at [614, 269] on span "Lejupielādēt" at bounding box center [612, 273] width 88 height 16
